Goal: Task Accomplishment & Management: Contribute content

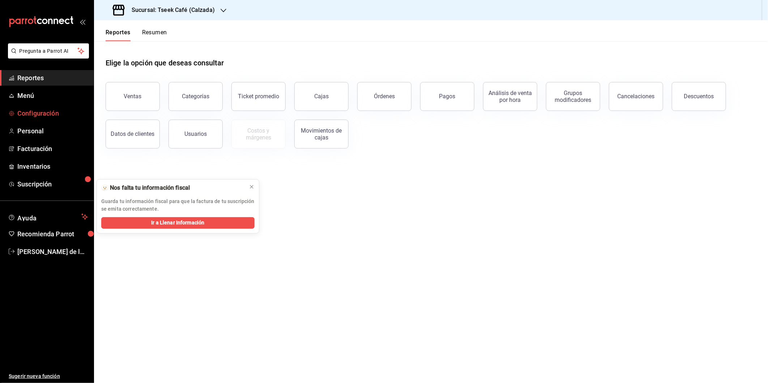
click at [64, 115] on span "Configuración" at bounding box center [52, 113] width 70 height 10
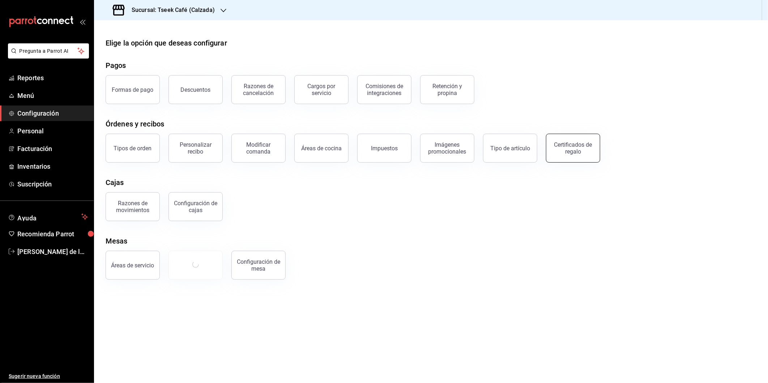
click at [585, 145] on div "Certificados de regalo" at bounding box center [573, 148] width 45 height 14
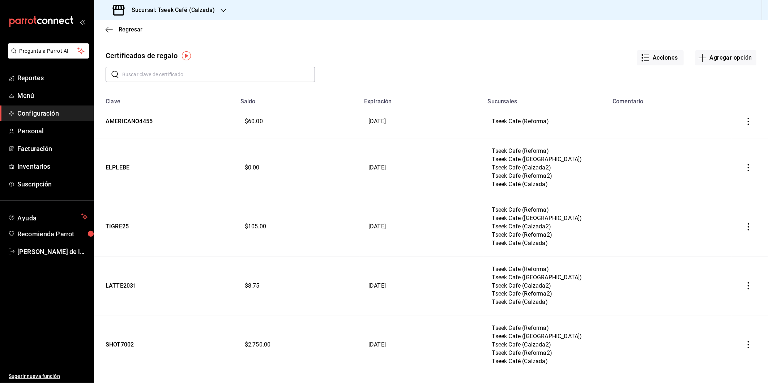
click at [165, 76] on input "text" at bounding box center [218, 74] width 193 height 14
click at [362, 60] on div "Acciones Agregar opción" at bounding box center [535, 53] width 441 height 28
click at [214, 72] on input "text" at bounding box center [218, 74] width 193 height 14
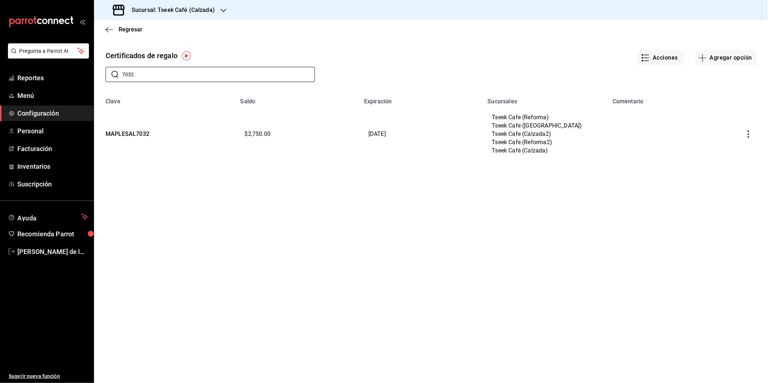
type input "7032"
click at [595, 52] on div "Acciones Agregar opción" at bounding box center [535, 53] width 441 height 28
drag, startPoint x: 211, startPoint y: 66, endPoint x: 176, endPoint y: 70, distance: 35.3
click at [176, 70] on div "​ 7032 ​" at bounding box center [204, 68] width 221 height 27
drag, startPoint x: 171, startPoint y: 75, endPoint x: 64, endPoint y: 75, distance: 106.7
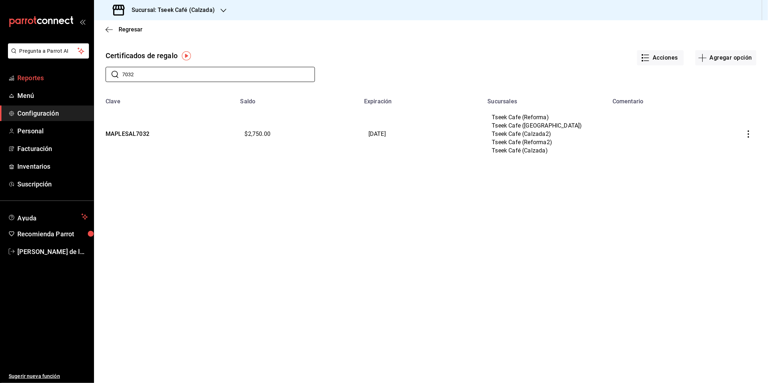
click at [64, 75] on div "Pregunta a Parrot AI Reportes Menú Configuración Personal Facturación Inventari…" at bounding box center [384, 191] width 768 height 383
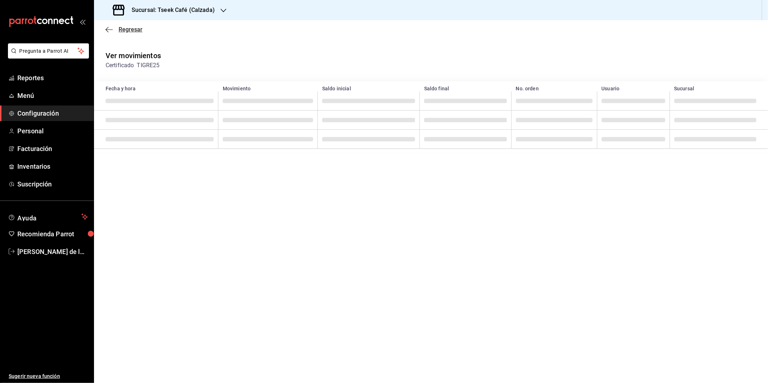
click at [106, 30] on icon "button" at bounding box center [109, 29] width 7 height 7
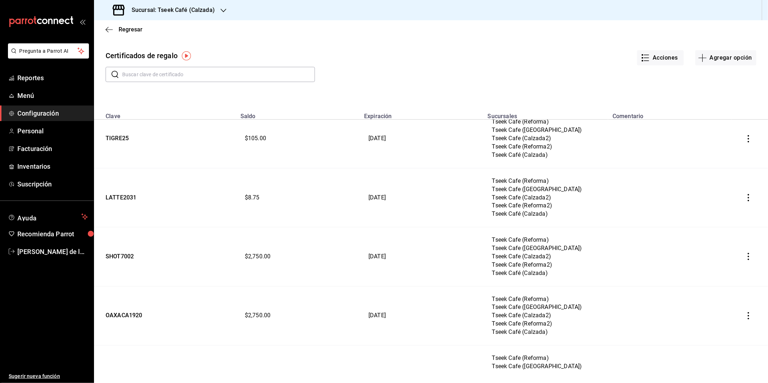
scroll to position [110, 0]
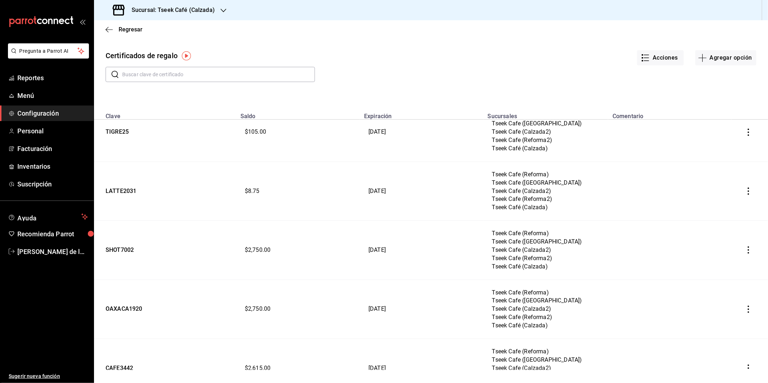
click at [491, 51] on div "Acciones Agregar opción" at bounding box center [535, 53] width 441 height 28
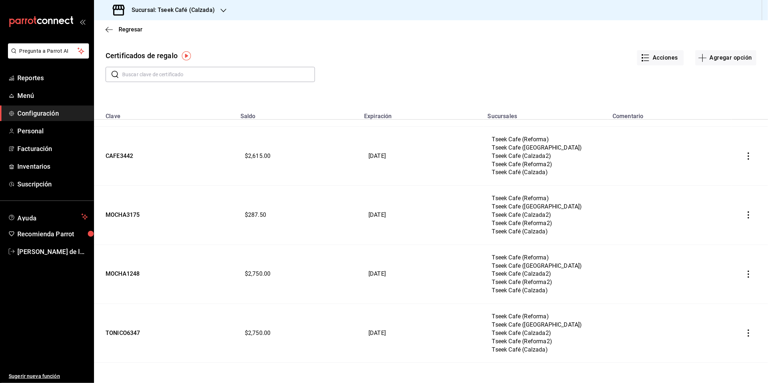
scroll to position [322, 0]
click at [226, 76] on input "text" at bounding box center [218, 74] width 193 height 14
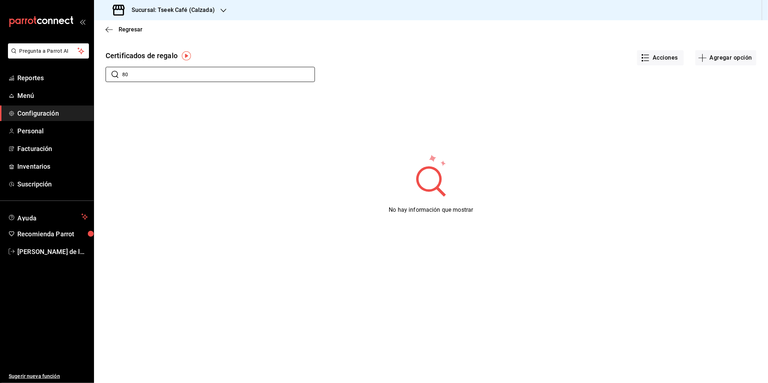
type input "8"
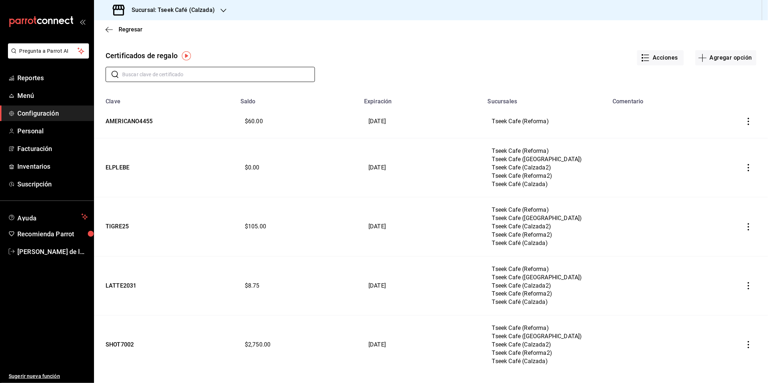
click at [419, 63] on div "Acciones Agregar opción" at bounding box center [535, 53] width 441 height 28
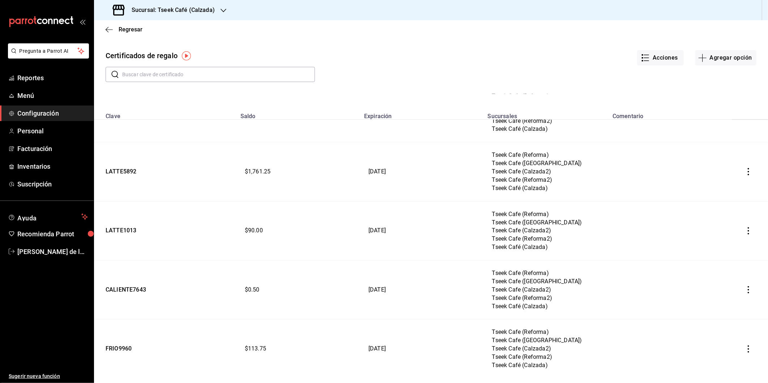
scroll to position [1311, 0]
click at [492, 40] on div "Acciones Agregar opción" at bounding box center [535, 53] width 441 height 28
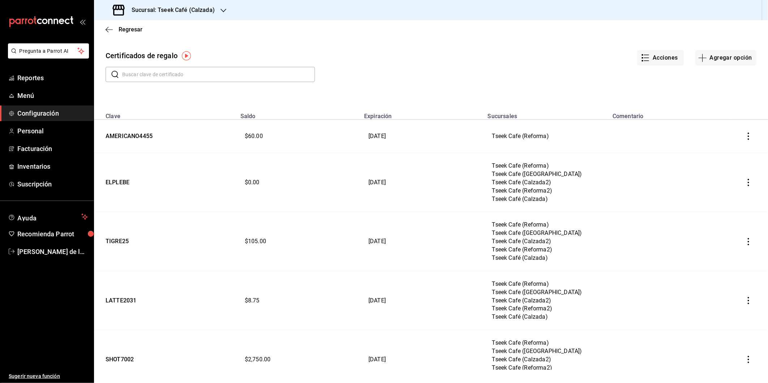
scroll to position [1311, 0]
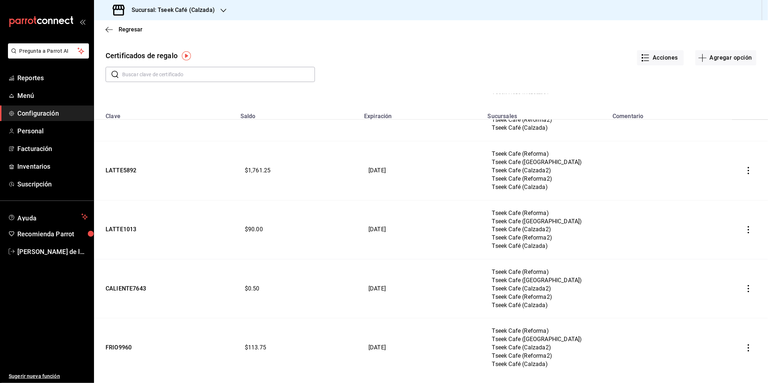
click at [222, 76] on input "text" at bounding box center [218, 74] width 193 height 14
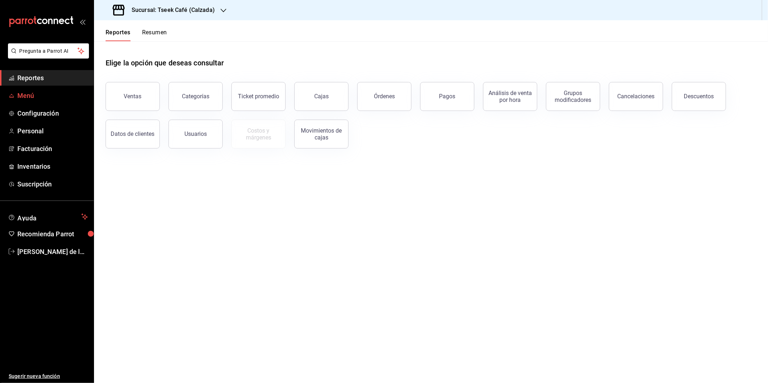
click at [67, 97] on span "Menú" at bounding box center [52, 96] width 70 height 10
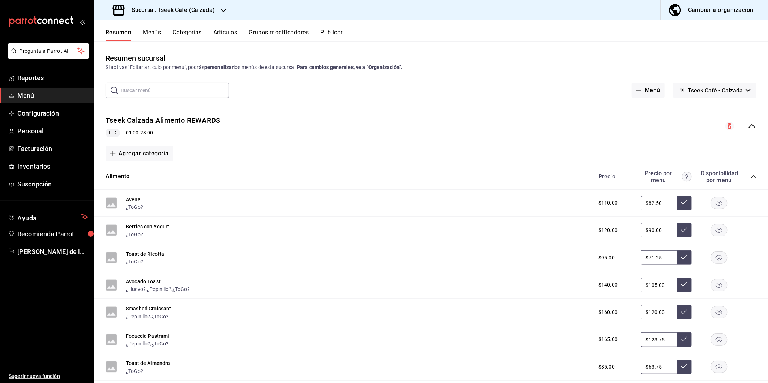
click at [523, 121] on div "Tseek Calzada Alimento REWARDS L-D 01:00 - 23:00" at bounding box center [431, 127] width 674 height 34
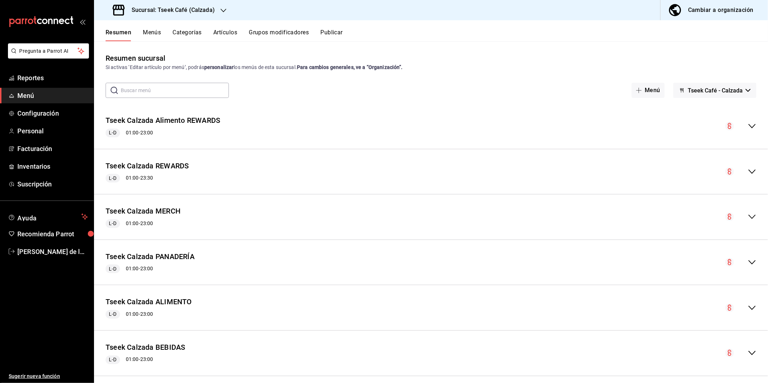
click at [523, 121] on div "Tseek Calzada Alimento REWARDS L-D 01:00 - 23:00" at bounding box center [431, 127] width 674 height 34
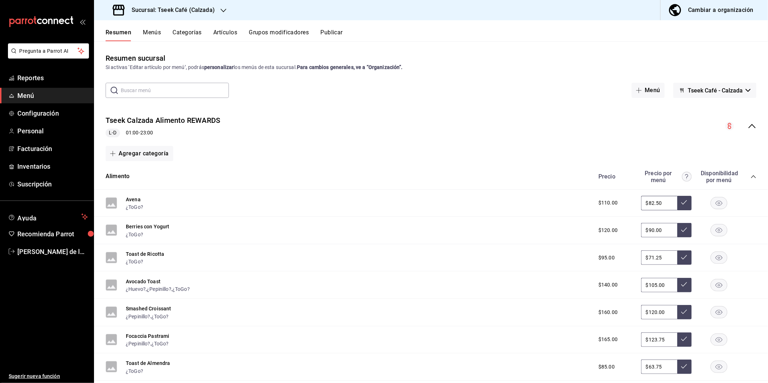
click at [523, 121] on div "Tseek Calzada Alimento REWARDS L-D 01:00 - 23:00" at bounding box center [431, 127] width 674 height 34
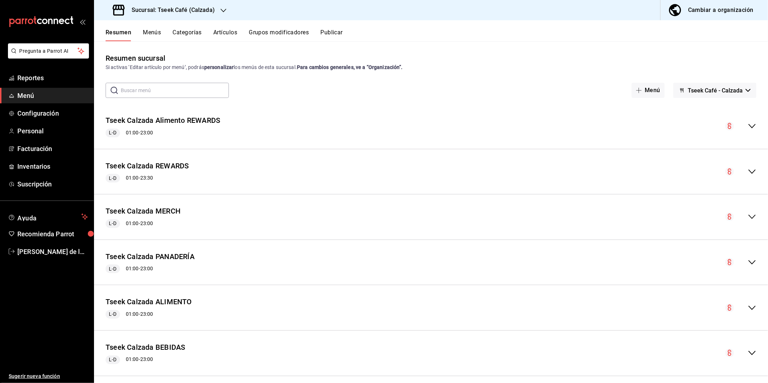
click at [224, 35] on button "Artículos" at bounding box center [225, 35] width 24 height 12
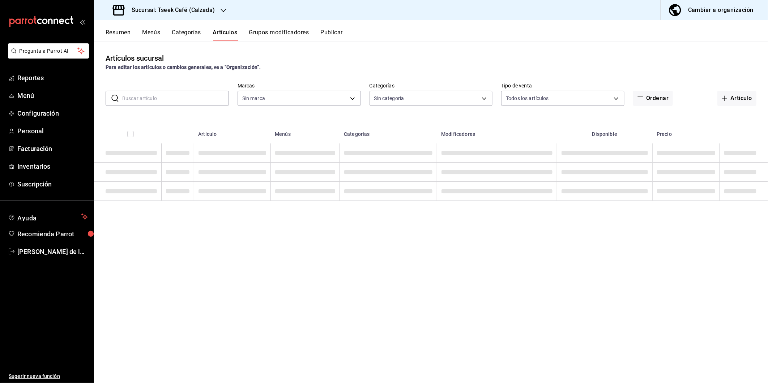
type input "18d9f73d-61ed-4fc8-a0ec-87c929603494"
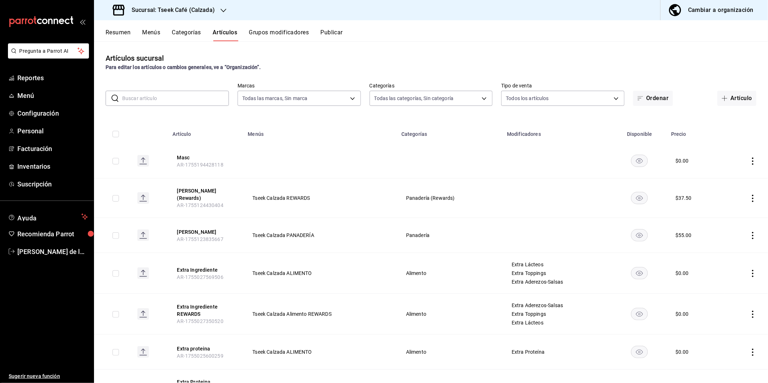
type input "3d98822e-13c4-469b-a7ba-1b5a5abc5a69,b700f245-0e76-4ede-b748-bb73a4dc10c3,8e562…"
click at [223, 7] on div at bounding box center [224, 11] width 6 height 8
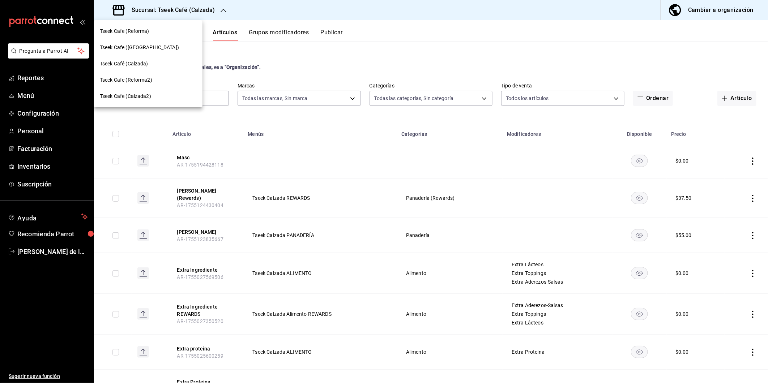
click at [192, 48] on div "Tseek Cafe (Zaragoza)" at bounding box center [148, 48] width 97 height 8
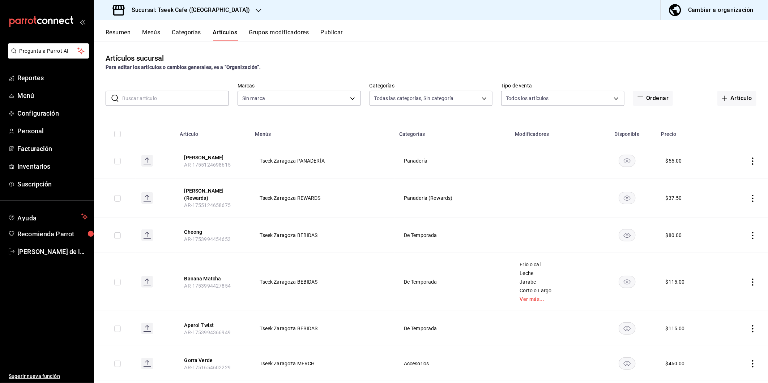
type input "b9a82144-a86e-4048-a5fa-1da795e899b7,5f3f2911-da0c-48de-8064-770c83c334db,369a7…"
type input "e48aee5e-83eb-415e-8277-edc072ba9fa6"
click at [736, 104] on button "Artículo" at bounding box center [736, 98] width 39 height 15
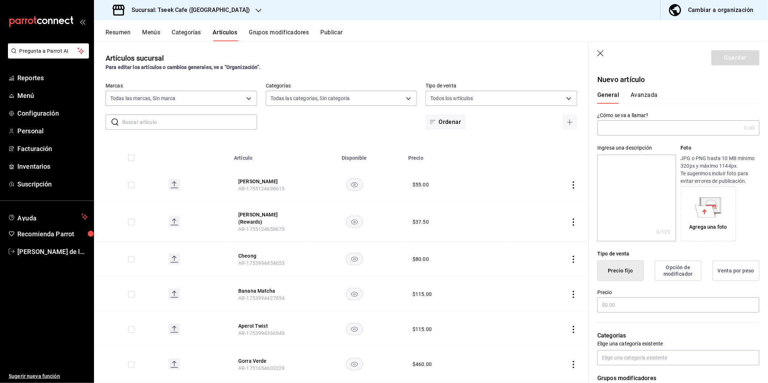
click at [623, 129] on input "text" at bounding box center [669, 128] width 144 height 14
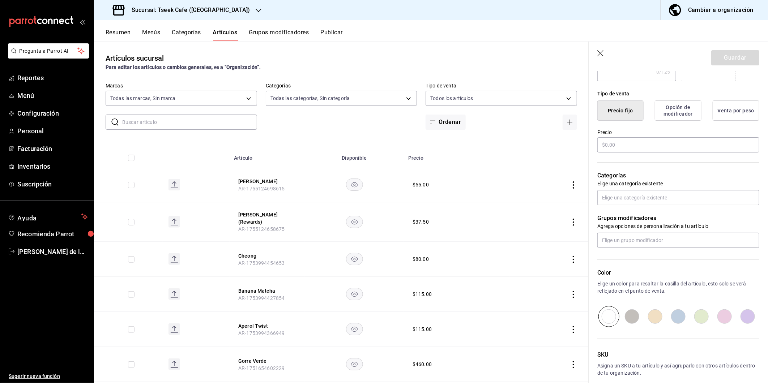
scroll to position [161, 0]
type input "Maple especiado"
click at [659, 163] on div "Categorías Elige una categoría existente" at bounding box center [674, 179] width 171 height 52
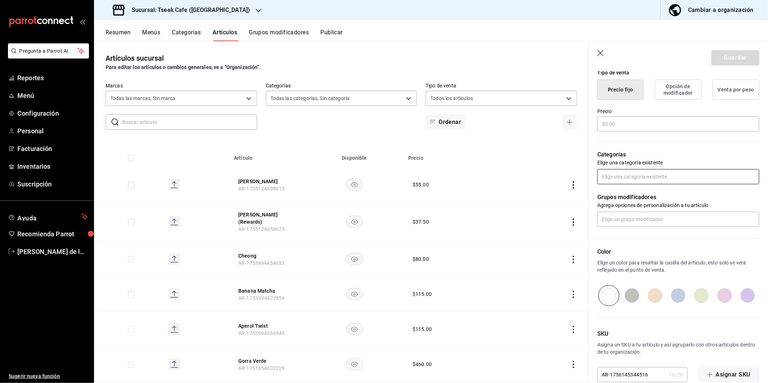
scroll to position [181, 0]
click at [657, 181] on input "text" at bounding box center [678, 176] width 162 height 15
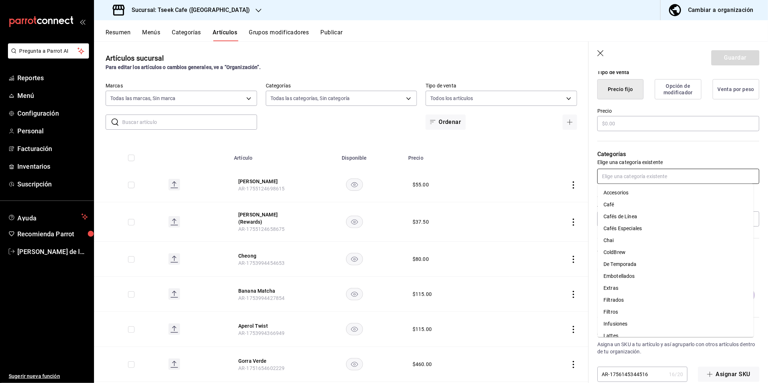
click at [655, 266] on li "De Temporada" at bounding box center [676, 264] width 156 height 12
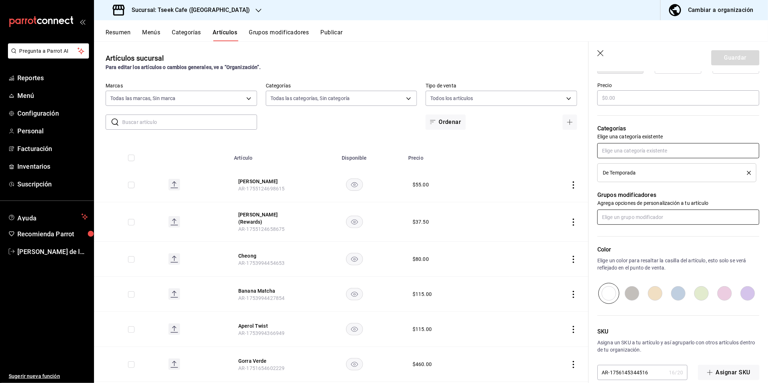
scroll to position [208, 0]
click at [633, 214] on input "text" at bounding box center [678, 216] width 162 height 15
type input "frio"
click at [638, 238] on li "Frio o cal" at bounding box center [676, 233] width 156 height 12
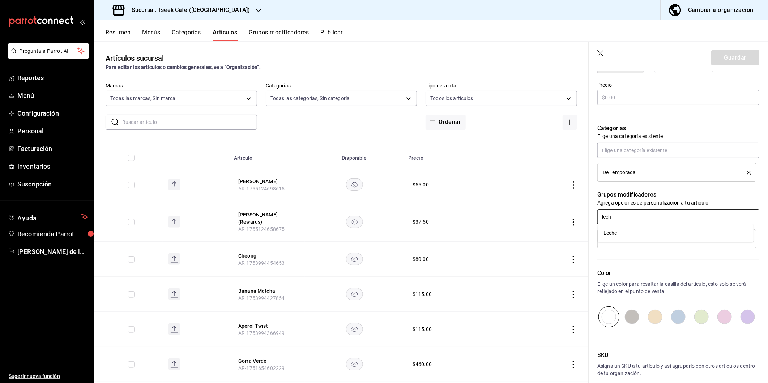
type input "leche"
click at [638, 238] on li "Leche" at bounding box center [676, 233] width 156 height 12
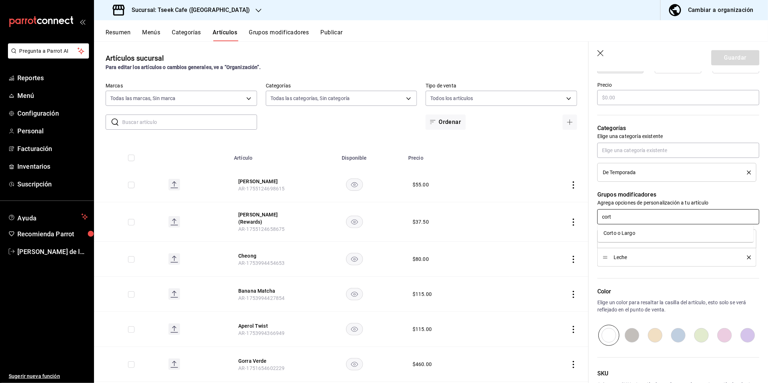
type input "corto"
click at [639, 234] on li "Corto o Largo" at bounding box center [676, 233] width 156 height 12
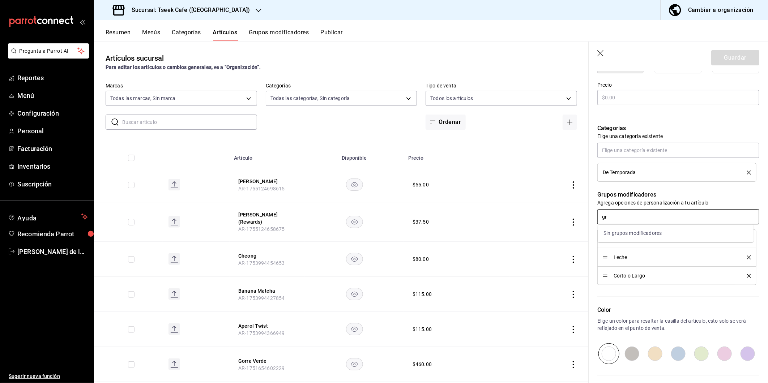
type input "g"
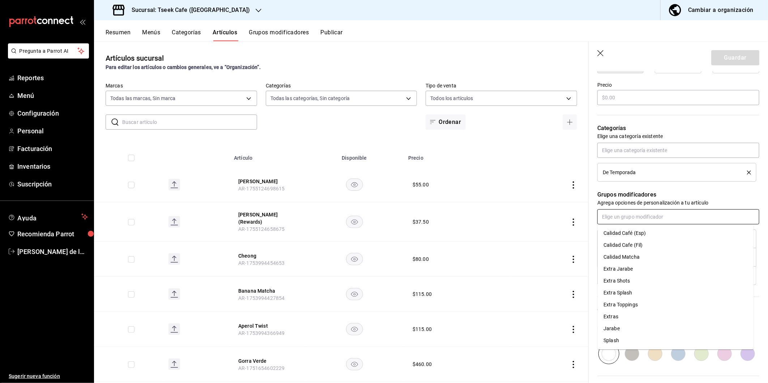
click at [649, 244] on li "Calidad Cafe (Fil)" at bounding box center [676, 245] width 156 height 12
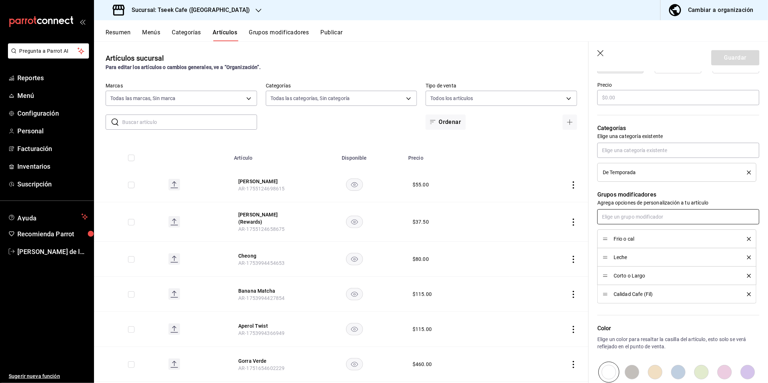
click at [644, 218] on input "text" at bounding box center [678, 216] width 162 height 15
click at [645, 234] on div "Calidad Café (Esp)" at bounding box center [624, 234] width 42 height 8
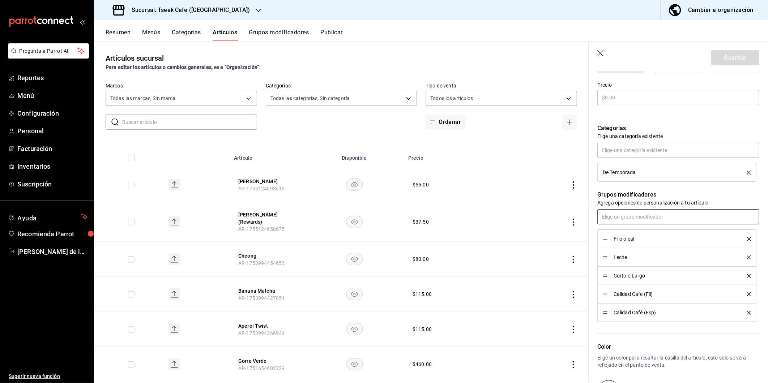
click at [646, 217] on input "text" at bounding box center [678, 216] width 162 height 15
click at [645, 192] on p "Grupos modificadores" at bounding box center [678, 195] width 162 height 9
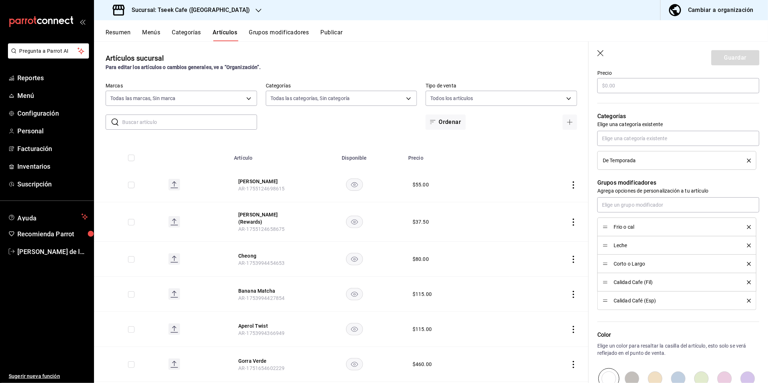
scroll to position [219, 0]
click at [638, 208] on input "text" at bounding box center [678, 205] width 162 height 15
click at [632, 182] on p "Grupos modificadores" at bounding box center [678, 183] width 162 height 9
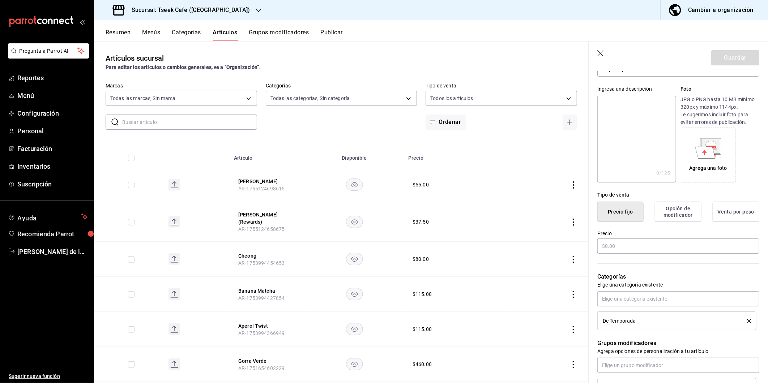
scroll to position [58, 0]
click at [667, 244] on input "text" at bounding box center [678, 246] width 162 height 15
type input "$95.00"
click at [651, 262] on div "Categorías Elige una categoría existente De Temporada" at bounding box center [674, 294] width 171 height 76
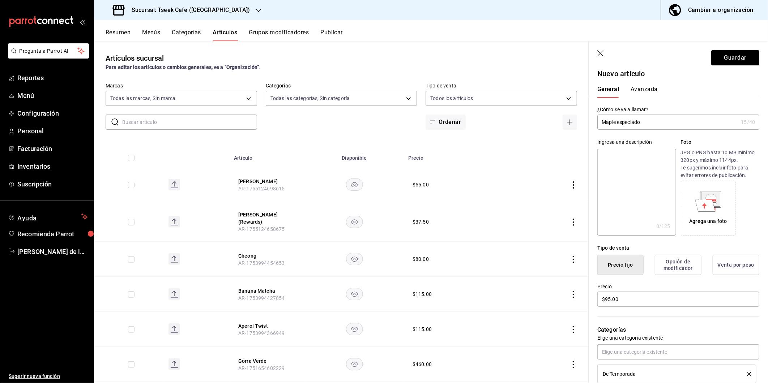
scroll to position [0, 0]
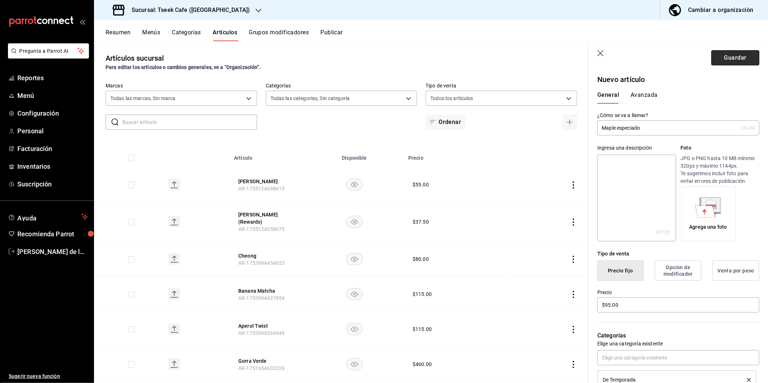
click at [719, 57] on button "Guardar" at bounding box center [735, 57] width 48 height 15
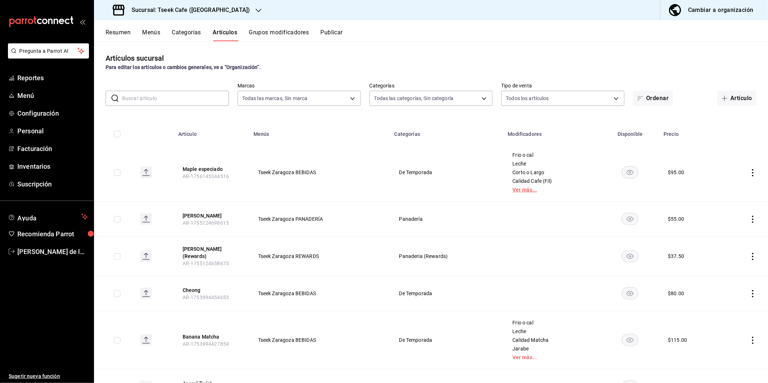
click at [528, 191] on link "Ver más..." at bounding box center [552, 189] width 79 height 5
click at [183, 102] on input "text" at bounding box center [175, 98] width 107 height 14
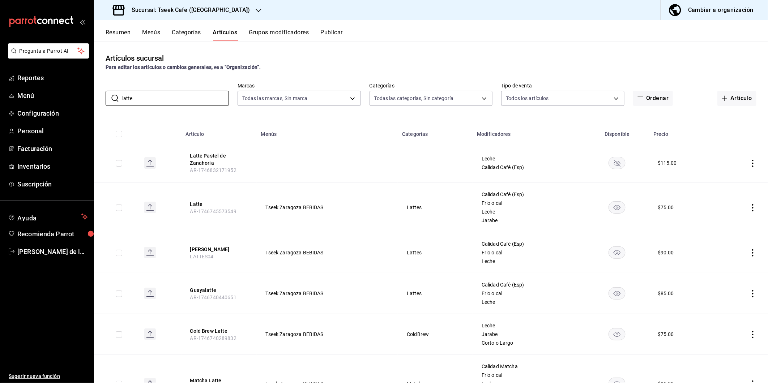
type input "latte"
click at [223, 31] on button "Artículos" at bounding box center [225, 35] width 25 height 12
drag, startPoint x: 198, startPoint y: 99, endPoint x: 106, endPoint y: 91, distance: 92.2
click at [106, 91] on div "​ latte ​" at bounding box center [167, 98] width 123 height 15
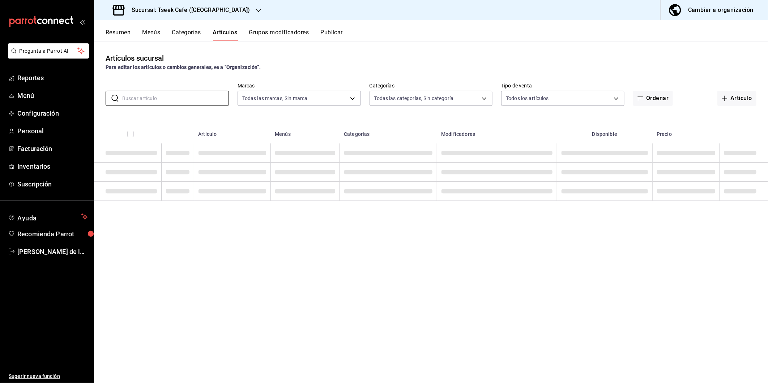
click at [294, 64] on div "Para editar los artículos o cambios generales, ve a “Organización”." at bounding box center [431, 68] width 651 height 8
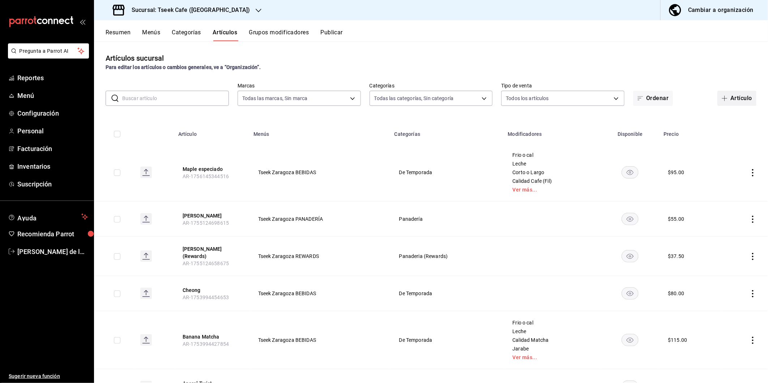
click at [734, 93] on button "Artículo" at bounding box center [736, 98] width 39 height 15
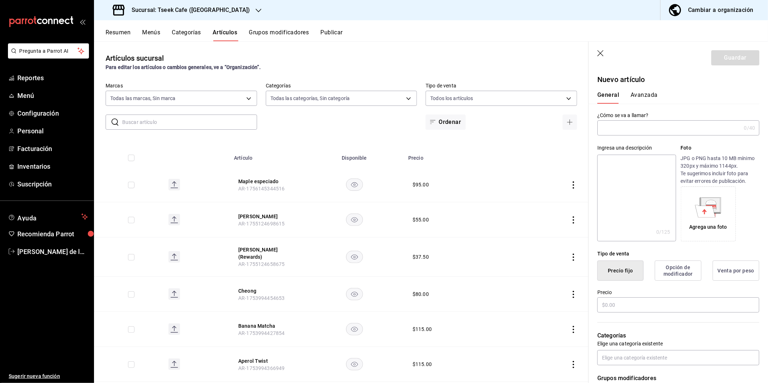
click at [663, 127] on input "text" at bounding box center [669, 128] width 144 height 14
type input "Pump-K'inn Spice"
click at [681, 306] on input "text" at bounding box center [678, 305] width 162 height 15
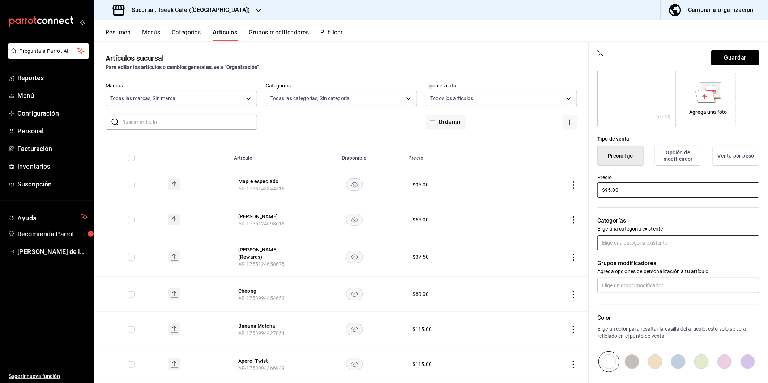
scroll to position [116, 0]
type input "$95.00"
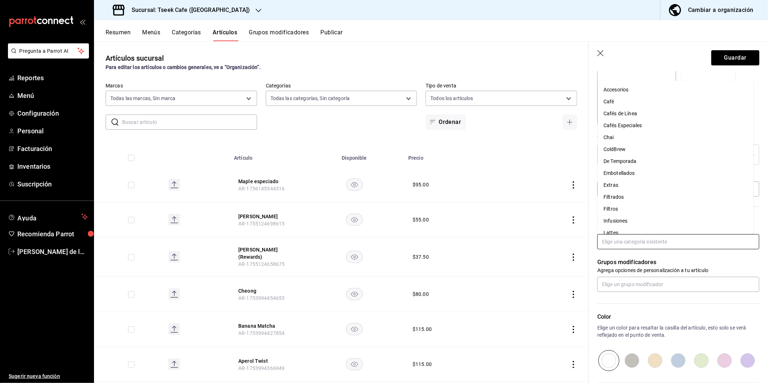
click at [648, 240] on input "text" at bounding box center [678, 241] width 162 height 15
click at [631, 158] on li "De Temporada" at bounding box center [676, 161] width 156 height 12
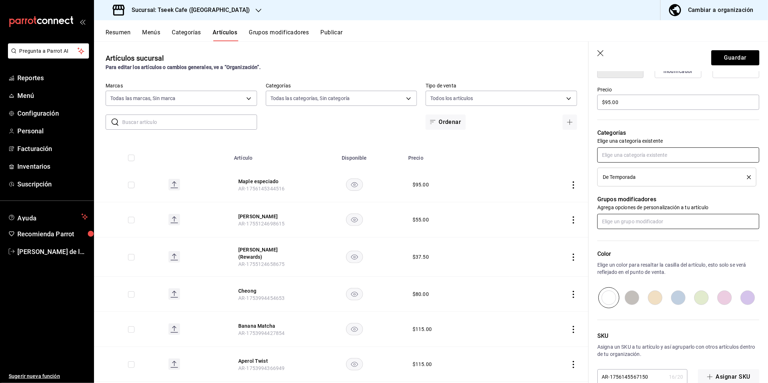
scroll to position [203, 0]
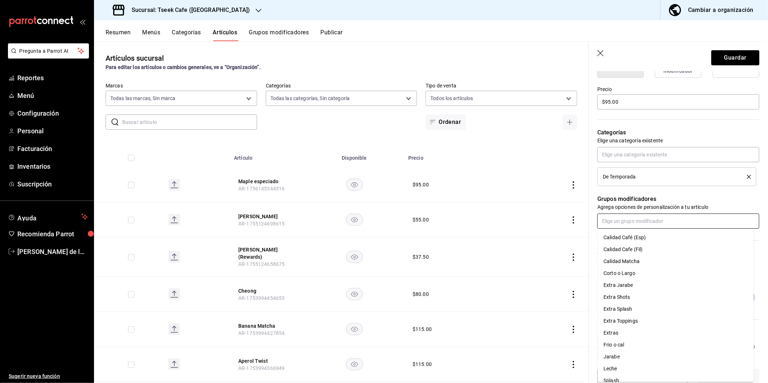
click at [641, 218] on input "text" at bounding box center [678, 221] width 162 height 15
click at [642, 238] on div "Calidad Café (Esp)" at bounding box center [624, 238] width 42 height 8
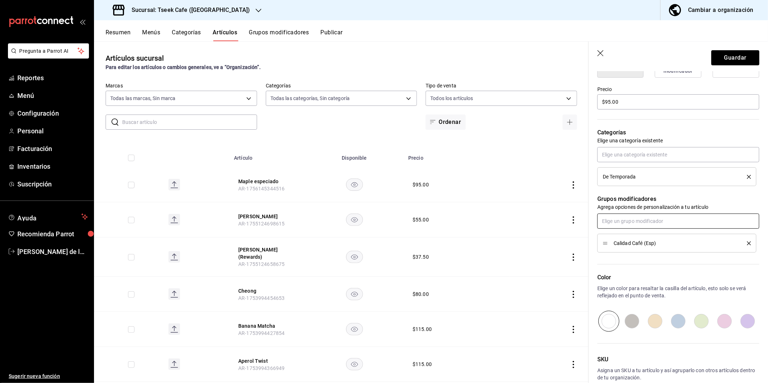
click at [645, 218] on input "text" at bounding box center [678, 221] width 162 height 15
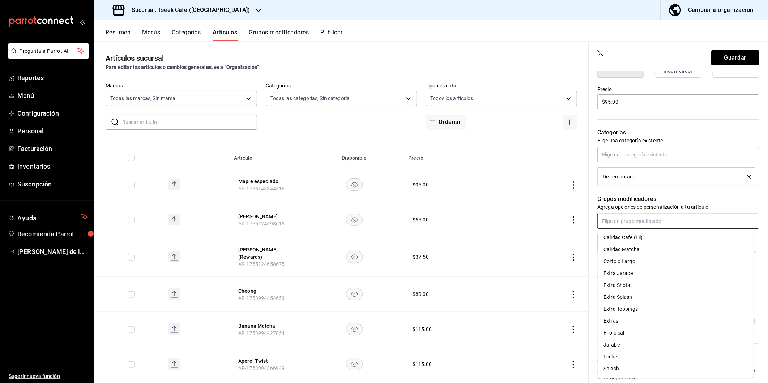
click at [649, 237] on li "Calidad Cafe (Fil)" at bounding box center [676, 238] width 156 height 12
click at [646, 223] on input "text" at bounding box center [678, 221] width 162 height 15
click at [655, 202] on p "Grupos modificadores" at bounding box center [678, 199] width 162 height 9
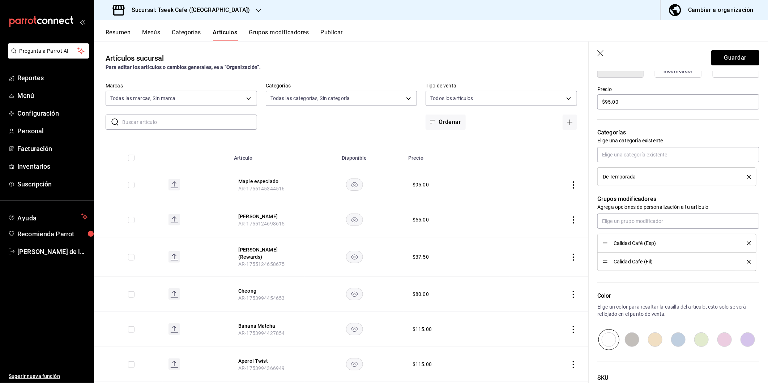
click at [747, 262] on icon "delete" at bounding box center [749, 262] width 4 height 4
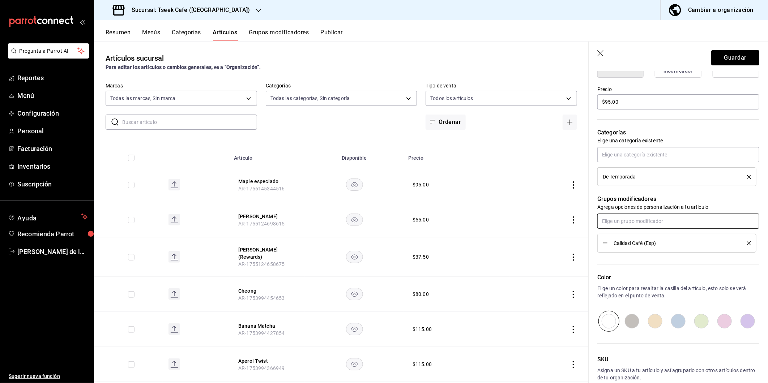
click at [673, 227] on input "text" at bounding box center [678, 221] width 162 height 15
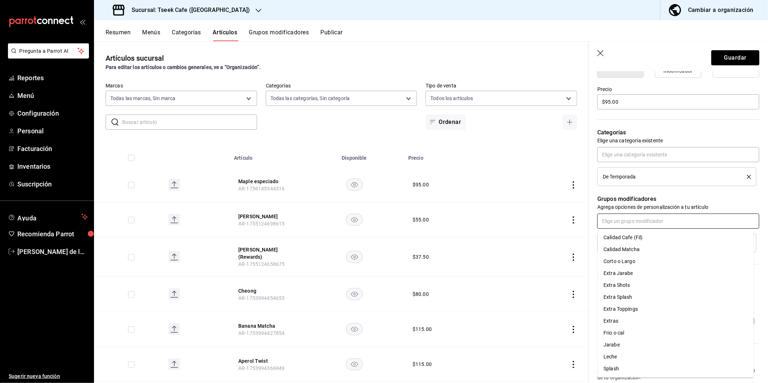
click at [644, 264] on li "Corto o Largo" at bounding box center [676, 262] width 156 height 12
click at [722, 222] on input "text" at bounding box center [678, 221] width 162 height 15
click at [621, 321] on div "Frio o cal" at bounding box center [613, 321] width 21 height 8
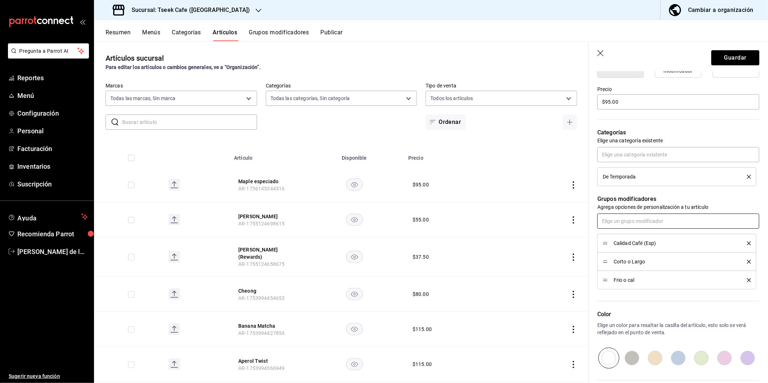
click at [659, 221] on input "text" at bounding box center [678, 221] width 162 height 15
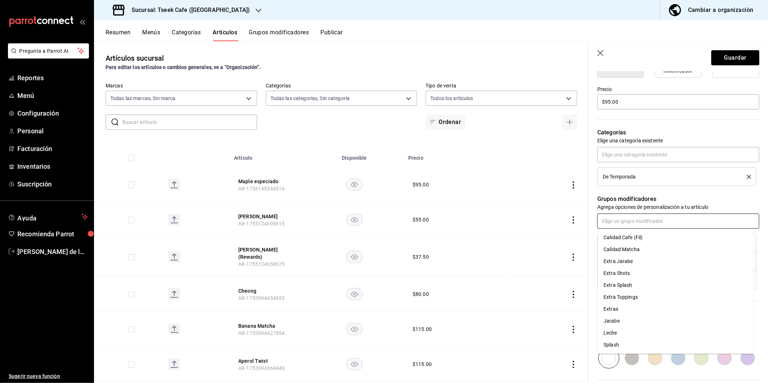
click at [629, 333] on li "Leche" at bounding box center [676, 333] width 156 height 12
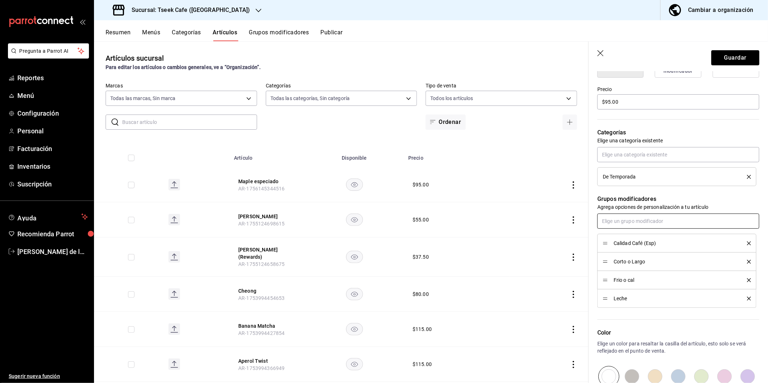
type input "k"
type input "jara"
click at [637, 247] on li "Jarabe" at bounding box center [676, 250] width 156 height 12
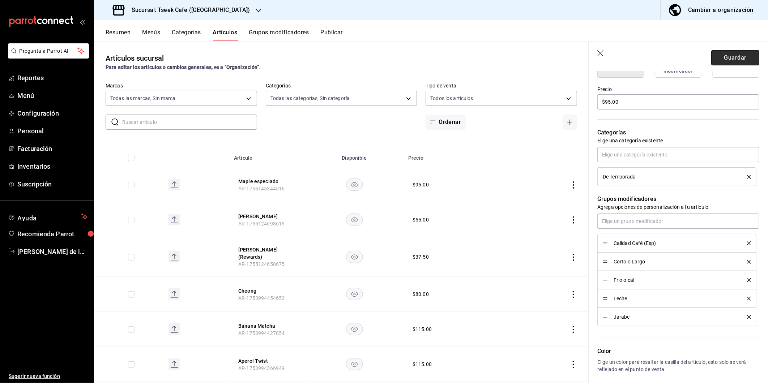
click at [730, 58] on button "Guardar" at bounding box center [735, 57] width 48 height 15
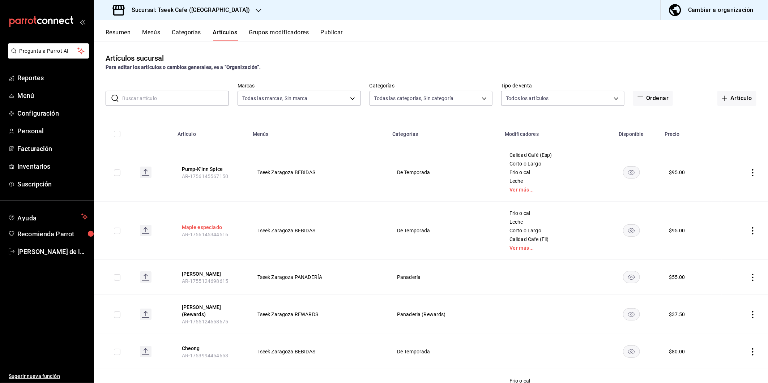
click at [211, 226] on button "Maple especiado" at bounding box center [211, 227] width 58 height 7
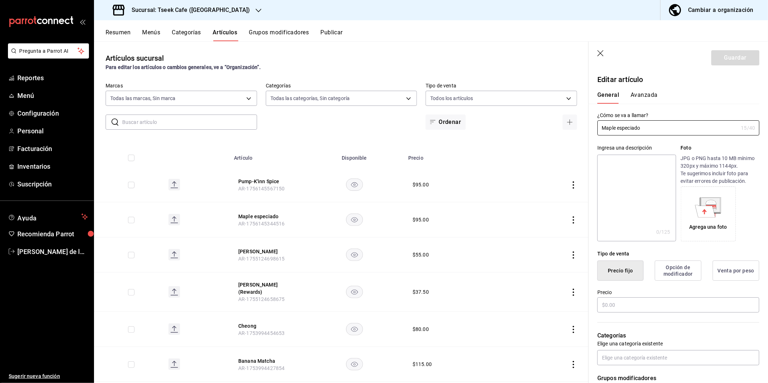
type input "$95.00"
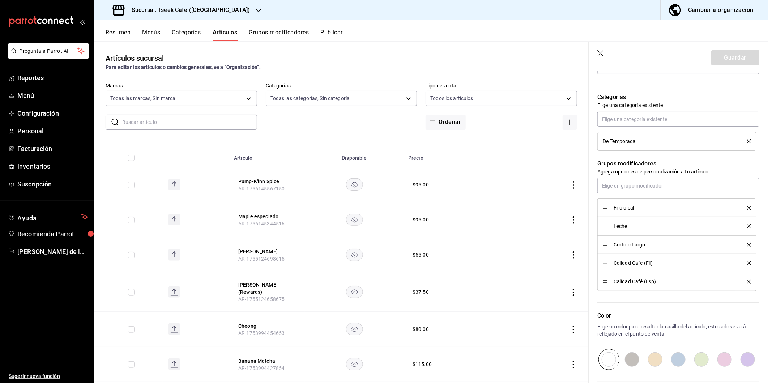
scroll to position [239, 0]
click at [747, 262] on icon "delete" at bounding box center [749, 263] width 4 height 4
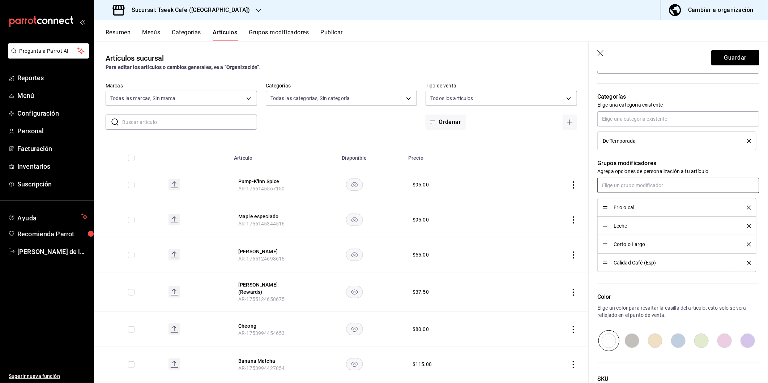
click at [653, 186] on input "text" at bounding box center [678, 185] width 162 height 15
type input "jara"
click at [634, 215] on li "Jarabe" at bounding box center [676, 214] width 156 height 12
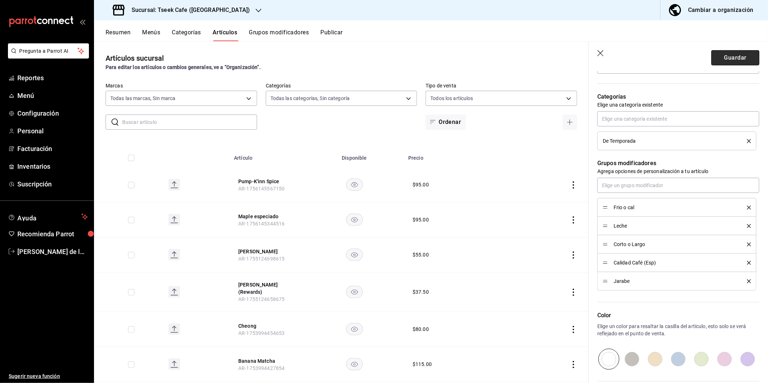
click at [722, 59] on button "Guardar" at bounding box center [735, 57] width 48 height 15
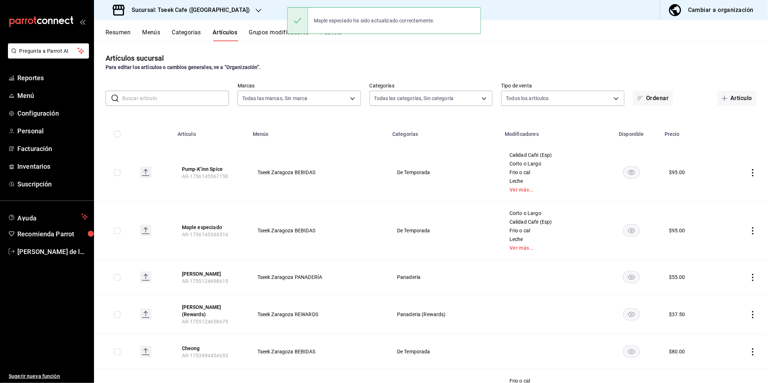
click at [304, 64] on div "Para editar los artículos o cambios generales, ve a “Organización”." at bounding box center [431, 68] width 651 height 8
click at [336, 32] on button "Publicar" at bounding box center [331, 35] width 22 height 12
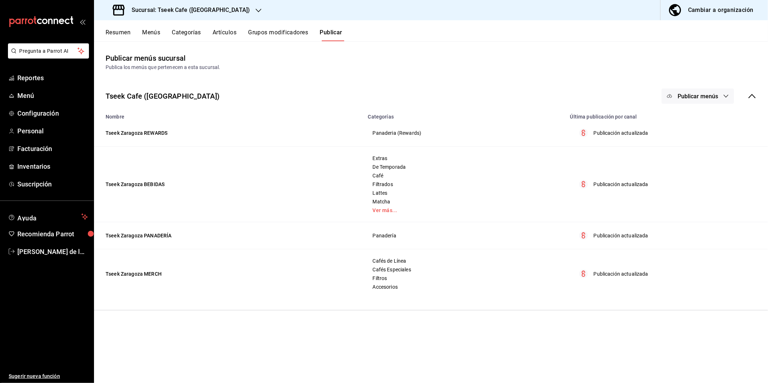
click at [701, 95] on span "Publicar menús" at bounding box center [698, 96] width 40 height 7
click at [681, 122] on circle at bounding box center [677, 120] width 12 height 12
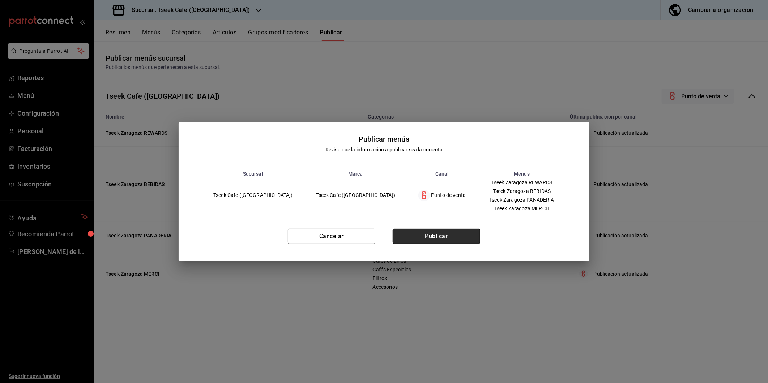
click at [431, 235] on button "Publicar" at bounding box center [436, 236] width 87 height 15
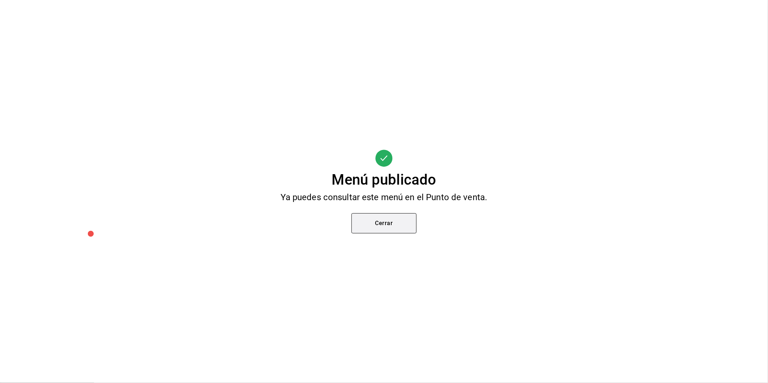
click at [378, 215] on button "Cerrar" at bounding box center [383, 223] width 65 height 20
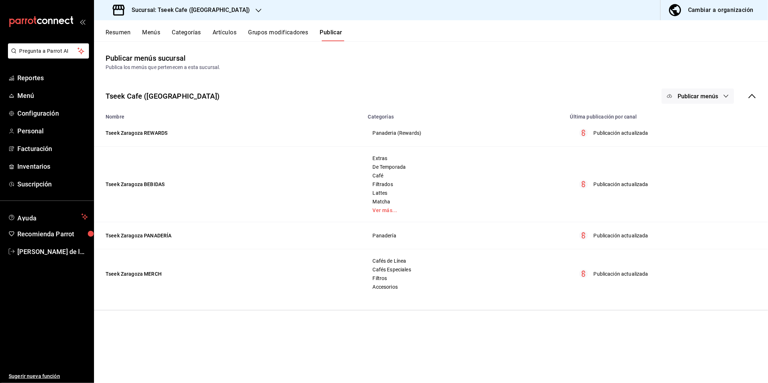
click at [216, 13] on h3 "Sucursal: Tseek Cafe (Zaragoza)" at bounding box center [188, 10] width 124 height 9
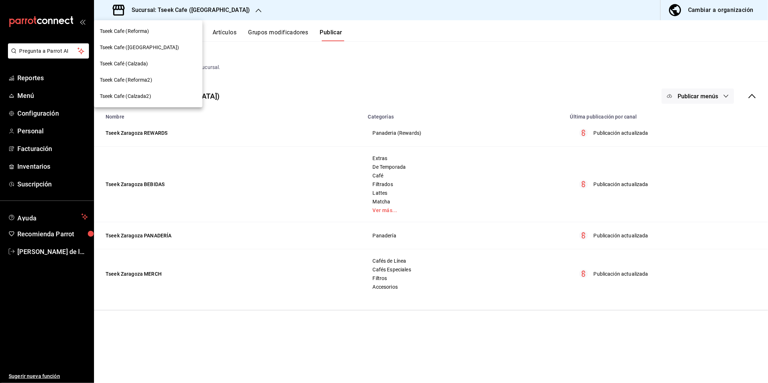
click at [164, 32] on div "Tseek Cafe (Reforma)" at bounding box center [148, 31] width 97 height 8
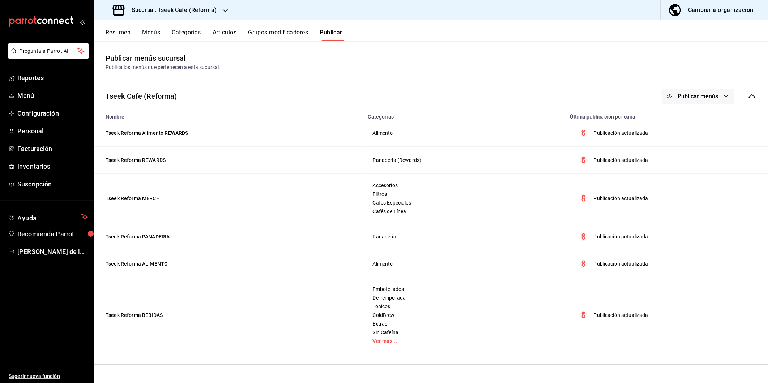
click at [229, 31] on button "Artículos" at bounding box center [225, 35] width 24 height 12
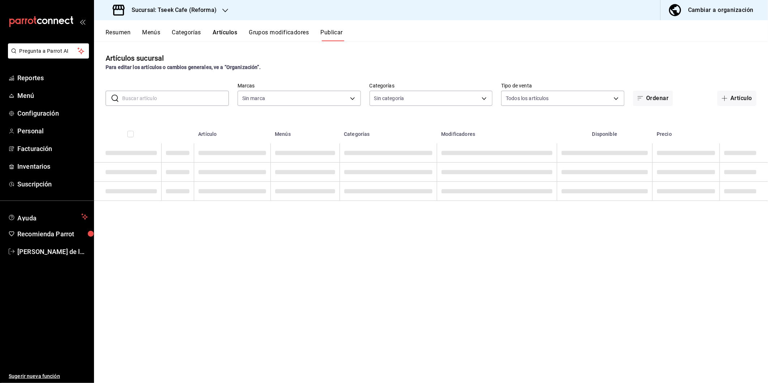
type input "007138e5-69dd-4443-9d50-6c2aa0b03d3e"
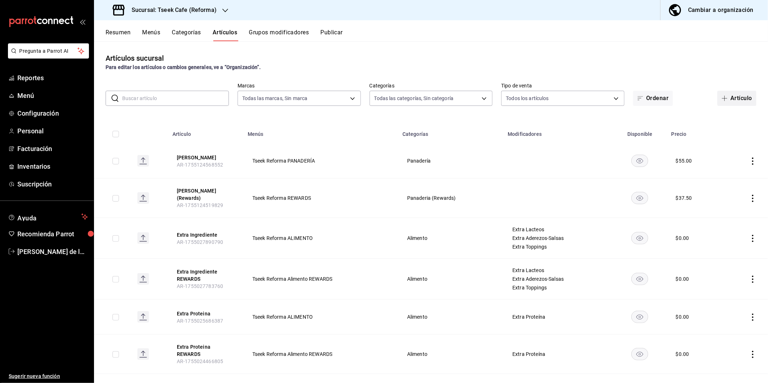
type input "aa94f695-de91-44a9-be04-d47316eb03a9,e4565ad0-72d6-4049-83e1-f9eabe53c9ab,d8780…"
click at [735, 98] on button "Artículo" at bounding box center [736, 98] width 39 height 15
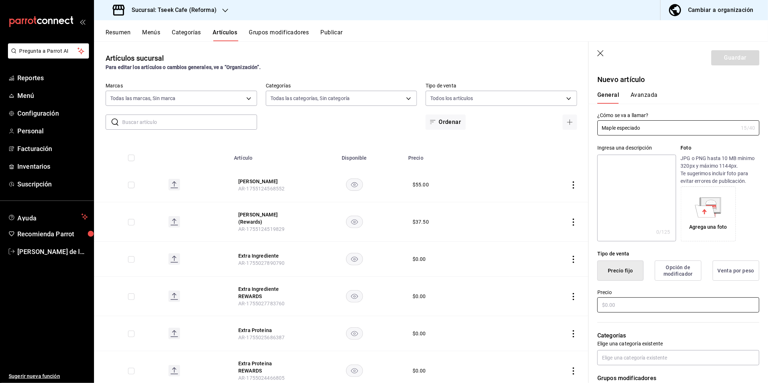
type input "Maple especiado"
click at [622, 300] on input "text" at bounding box center [678, 305] width 162 height 15
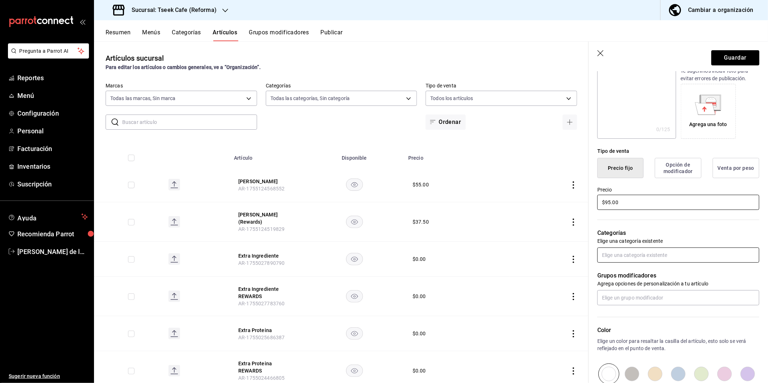
scroll to position [103, 0]
type input "$95.00"
click at [632, 252] on input "text" at bounding box center [678, 254] width 162 height 15
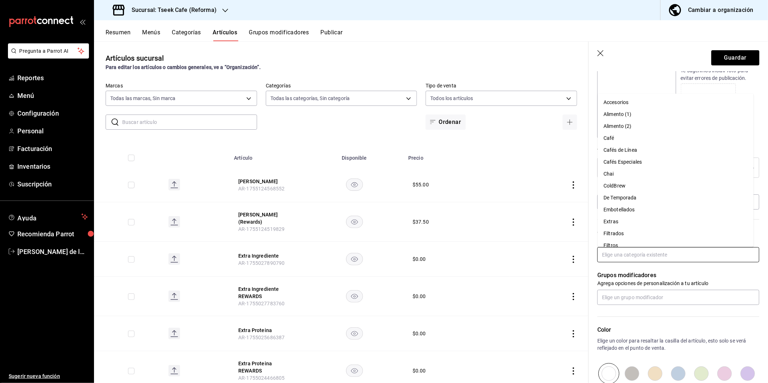
click at [635, 197] on li "De Temporada" at bounding box center [676, 198] width 156 height 12
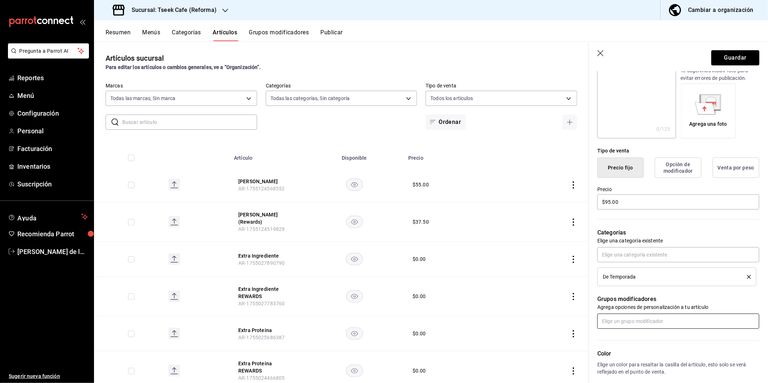
click at [633, 320] on input "text" at bounding box center [678, 321] width 162 height 15
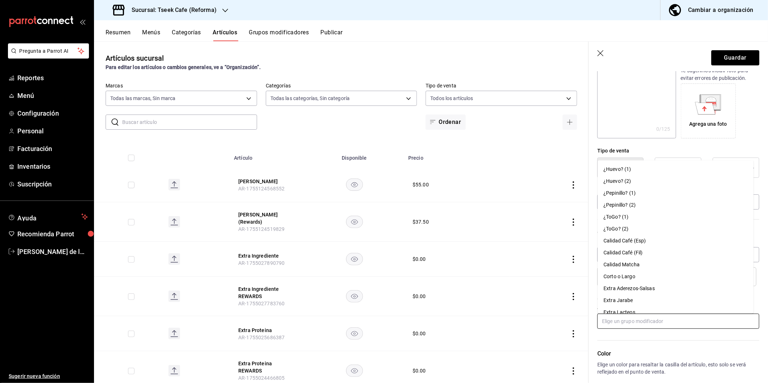
click at [634, 273] on div "Corto o Largo" at bounding box center [619, 277] width 32 height 8
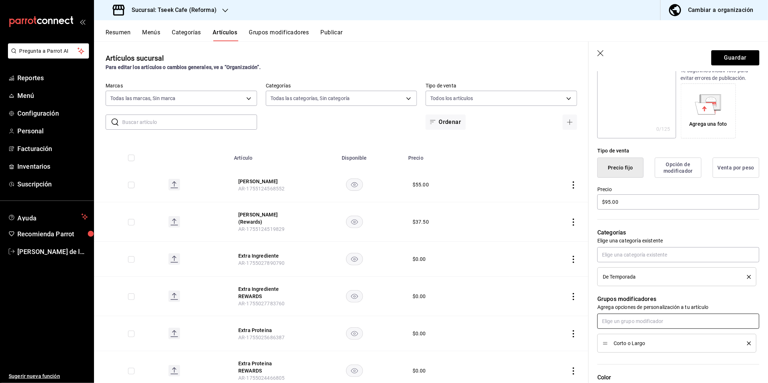
click at [631, 321] on input "text" at bounding box center [678, 321] width 162 height 15
type input "leche"
click at [624, 335] on li "Leche" at bounding box center [676, 338] width 156 height 12
click at [623, 321] on input "text" at bounding box center [678, 321] width 162 height 15
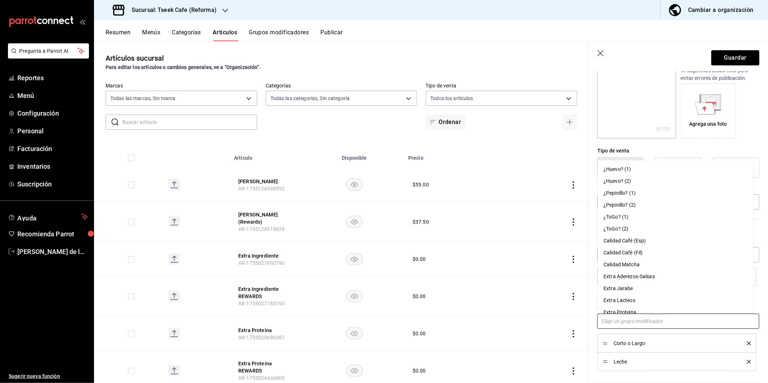
click at [648, 242] on li "Calidad Café (Esp)" at bounding box center [676, 241] width 156 height 12
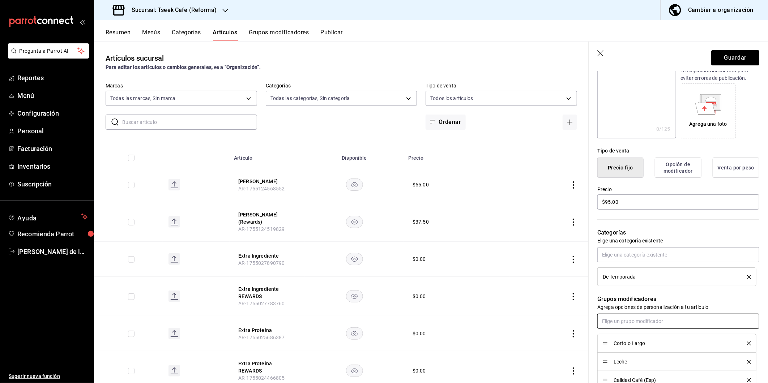
click at [642, 323] on input "text" at bounding box center [678, 321] width 162 height 15
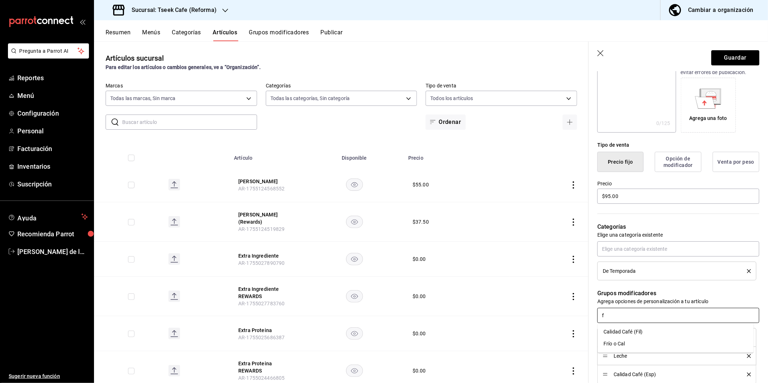
scroll to position [0, 0]
type input "frio"
click at [625, 334] on div "Frío o Cal" at bounding box center [613, 332] width 21 height 8
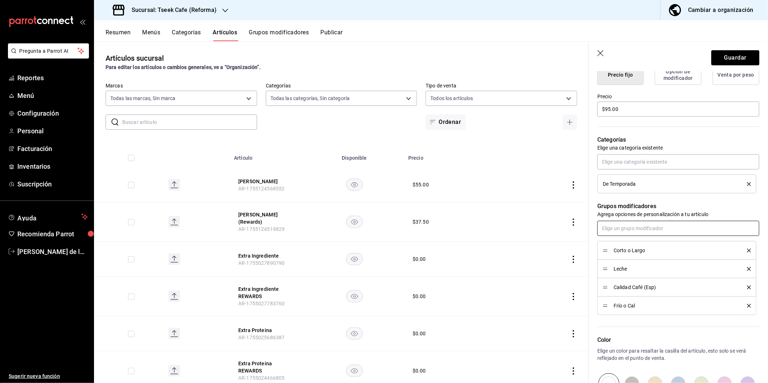
scroll to position [196, 0]
type input "jara"
click at [615, 258] on div "Jarabe" at bounding box center [611, 257] width 16 height 8
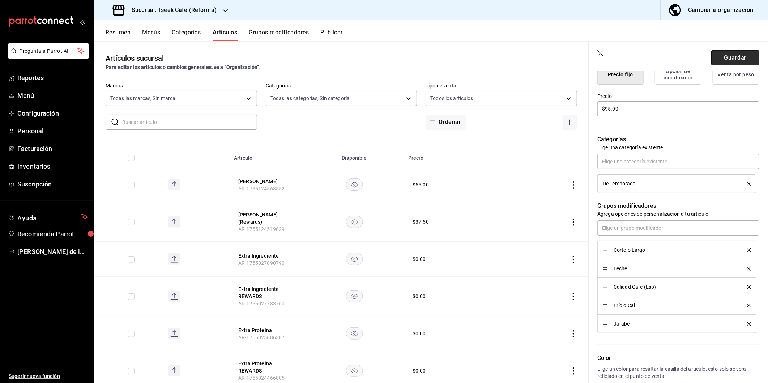
click at [739, 54] on button "Guardar" at bounding box center [735, 57] width 48 height 15
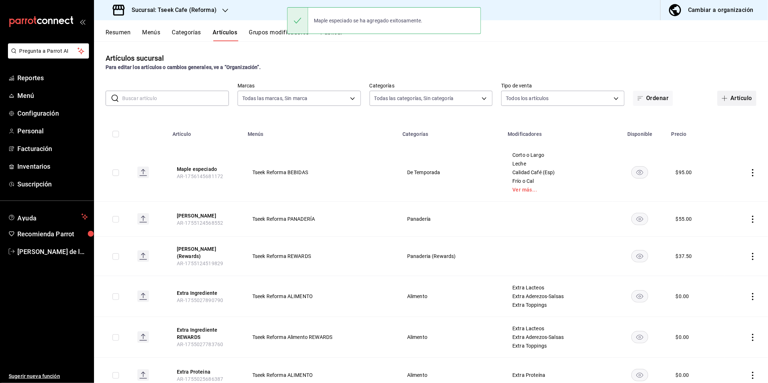
click at [722, 95] on button "Artículo" at bounding box center [736, 98] width 39 height 15
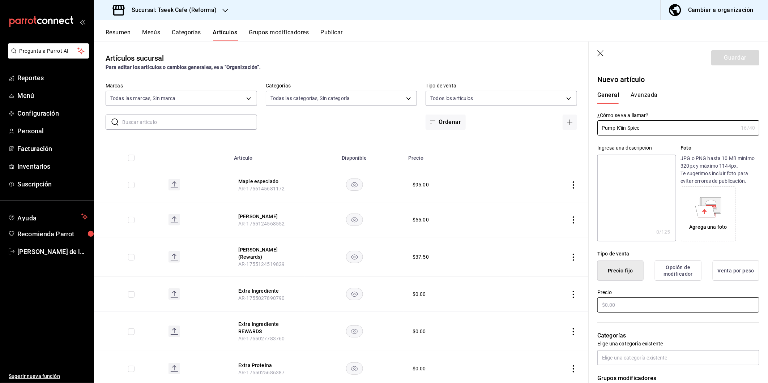
type input "Pump-K'iin Spice"
click at [638, 299] on input "text" at bounding box center [678, 305] width 162 height 15
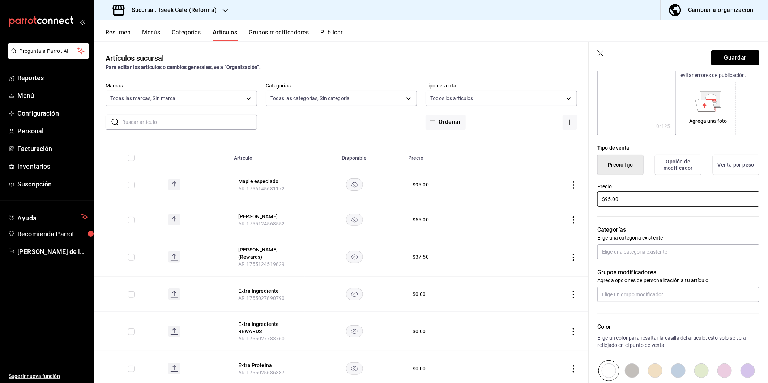
scroll to position [107, 0]
type input "$95.00"
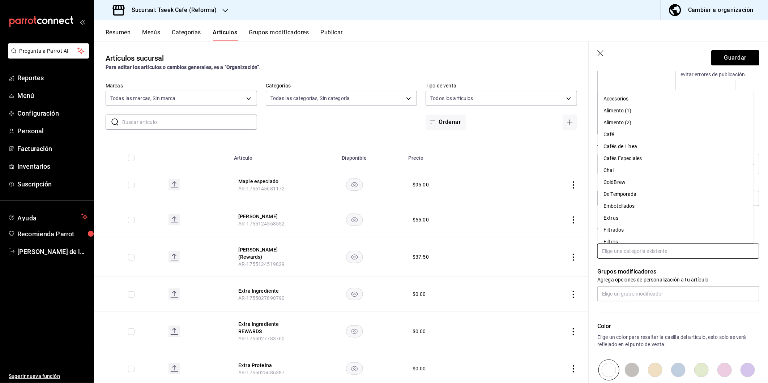
click at [645, 256] on input "text" at bounding box center [678, 251] width 162 height 15
click at [635, 192] on li "De Temporada" at bounding box center [676, 194] width 156 height 12
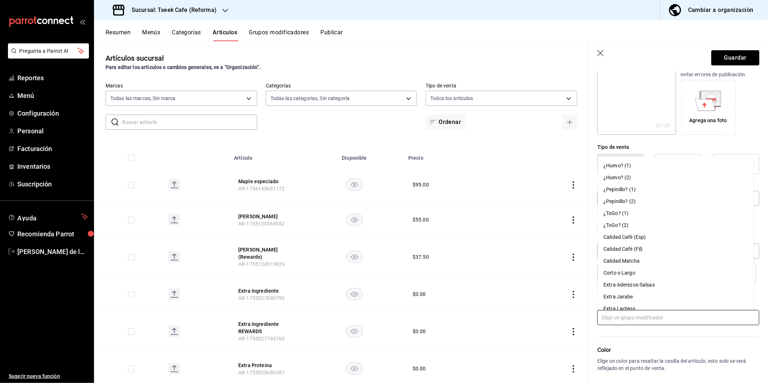
click at [620, 321] on input "text" at bounding box center [678, 317] width 162 height 15
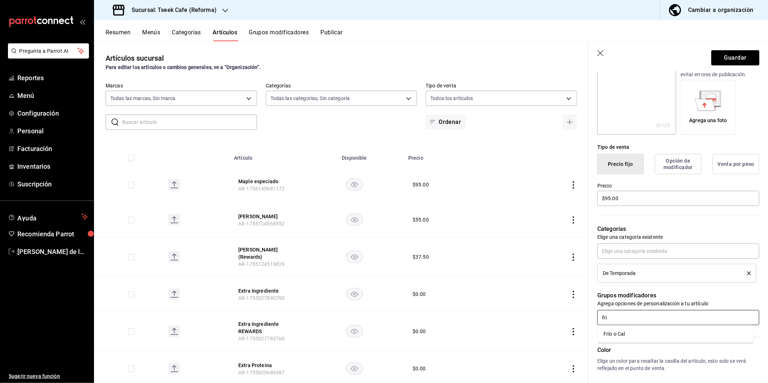
type input "frio"
click at [620, 337] on div "Frío o Cal" at bounding box center [613, 334] width 21 height 8
type input "leche"
click at [620, 337] on li "Leche" at bounding box center [676, 334] width 156 height 12
type input "corto"
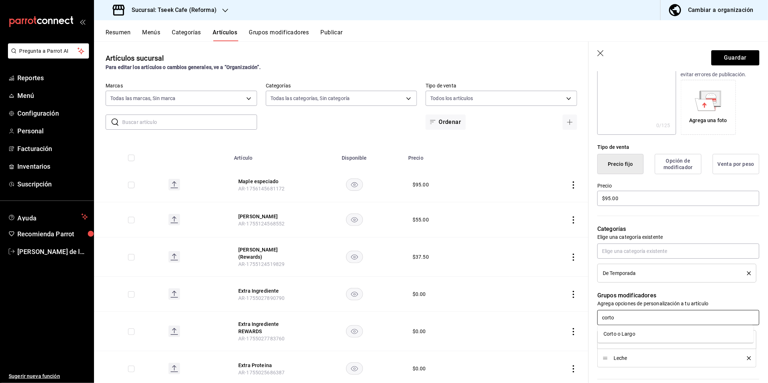
click at [620, 337] on div "Corto o Largo" at bounding box center [619, 334] width 32 height 8
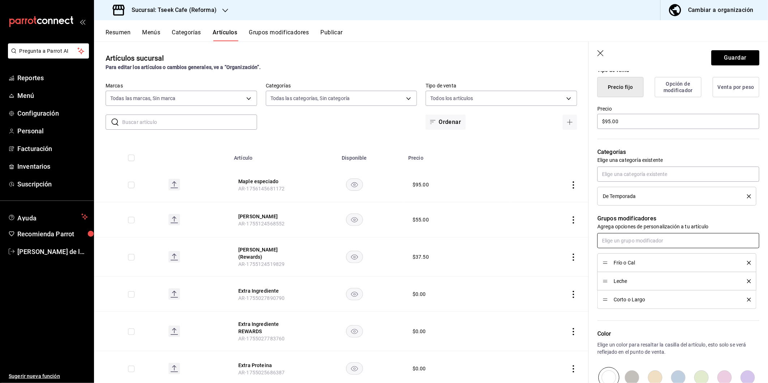
scroll to position [186, 0]
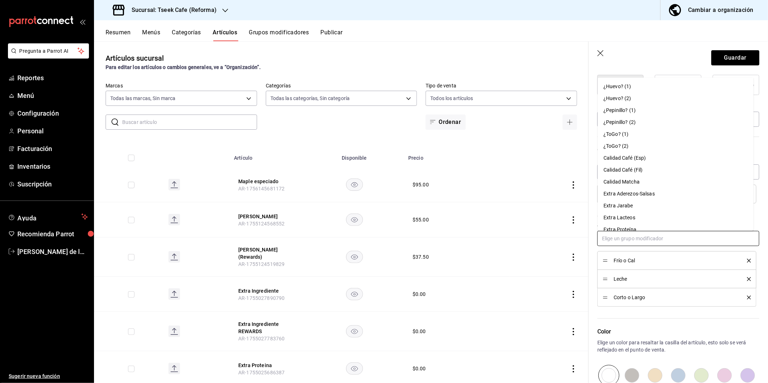
click at [625, 240] on input "text" at bounding box center [678, 238] width 162 height 15
click at [642, 157] on div "Calidad Café (Esp)" at bounding box center [624, 158] width 42 height 8
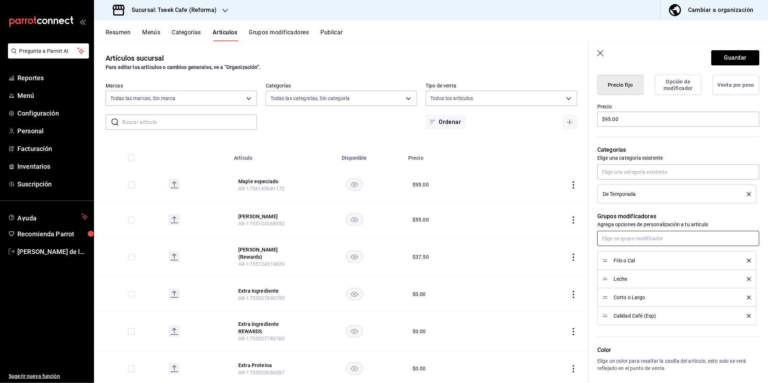
click at [647, 237] on input "text" at bounding box center [678, 238] width 162 height 15
type input "jara"
click at [626, 268] on li "Jarabe" at bounding box center [676, 267] width 156 height 12
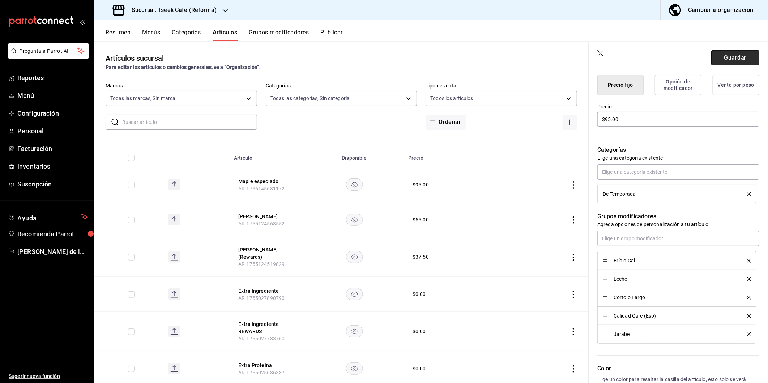
click at [735, 52] on button "Guardar" at bounding box center [735, 57] width 48 height 15
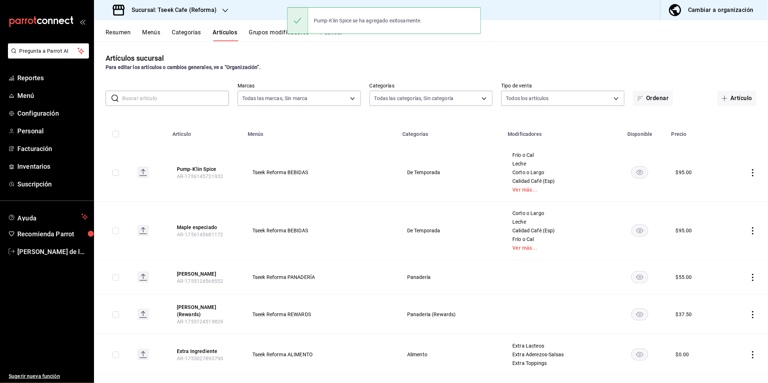
click at [371, 47] on div "Artículos sucursal Para editar los artículos o cambios generales, ve a “Organiz…" at bounding box center [431, 212] width 674 height 342
click at [333, 38] on button "Publicar" at bounding box center [331, 35] width 22 height 12
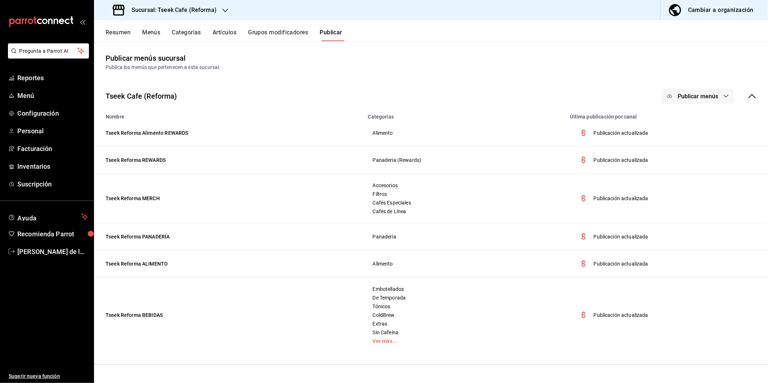
click at [699, 93] on span "Publicar menús" at bounding box center [698, 96] width 40 height 7
click at [682, 121] on div at bounding box center [681, 120] width 20 height 12
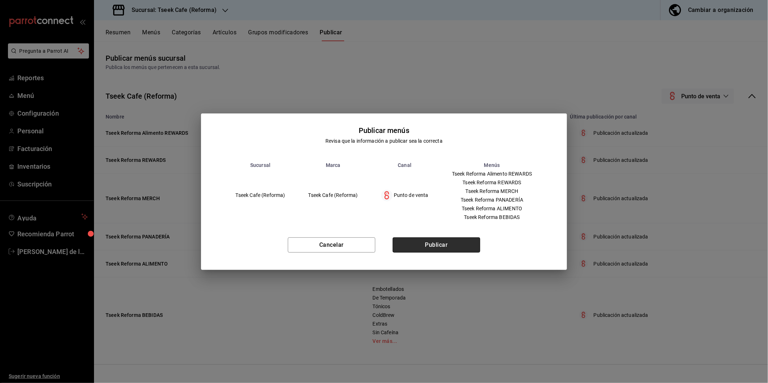
click at [447, 243] on button "Publicar" at bounding box center [436, 245] width 87 height 15
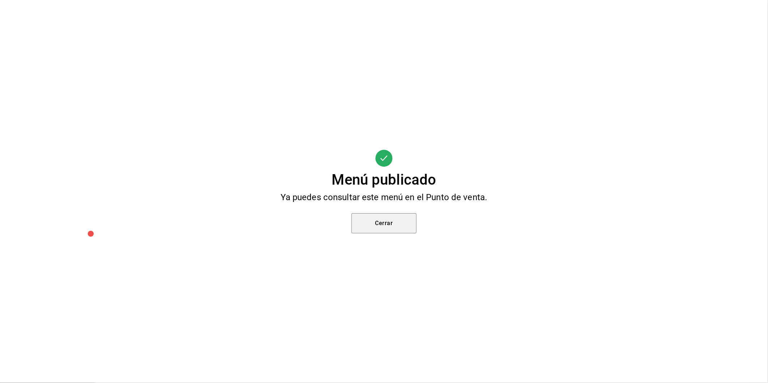
click at [364, 214] on button "Cerrar" at bounding box center [383, 223] width 65 height 20
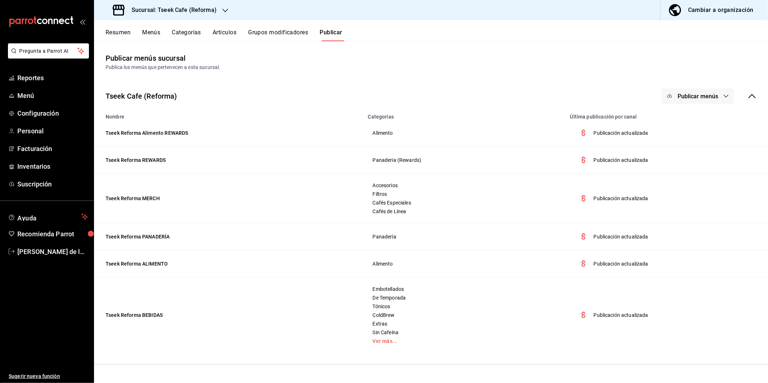
click at [215, 9] on h3 "Sucursal: Tseek Cafe (Reforma)" at bounding box center [171, 10] width 91 height 9
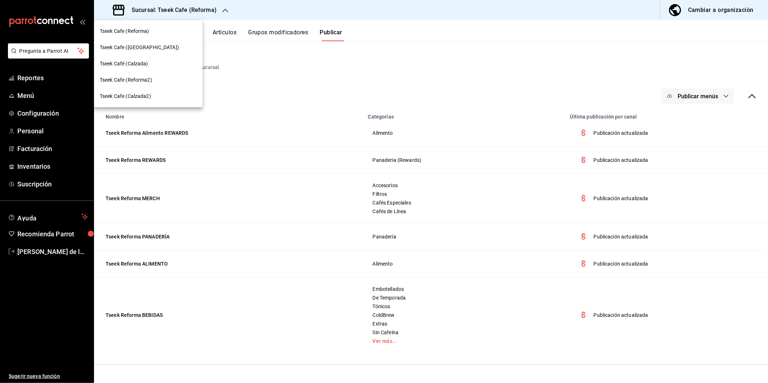
click at [157, 48] on div "Tseek Cafe (Zaragoza)" at bounding box center [148, 48] width 97 height 8
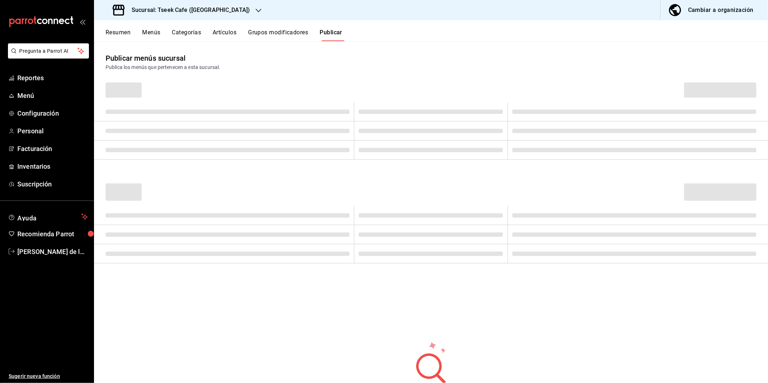
click at [225, 30] on button "Artículos" at bounding box center [225, 35] width 24 height 12
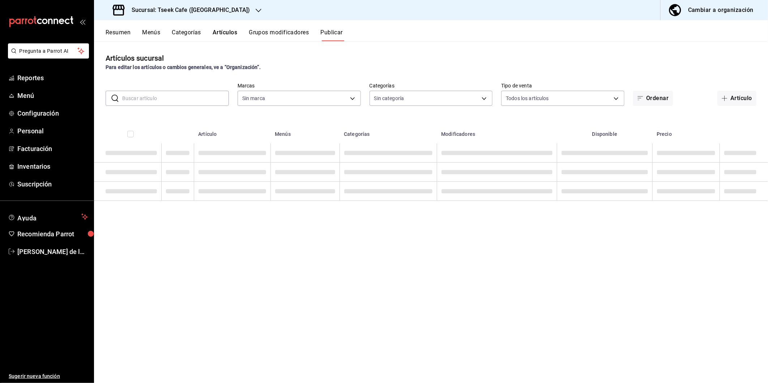
type input "e48aee5e-83eb-415e-8277-edc072ba9fa6"
type input "b9a82144-a86e-4048-a5fa-1da795e899b7,5f3f2911-da0c-48de-8064-770c83c334db,369a7…"
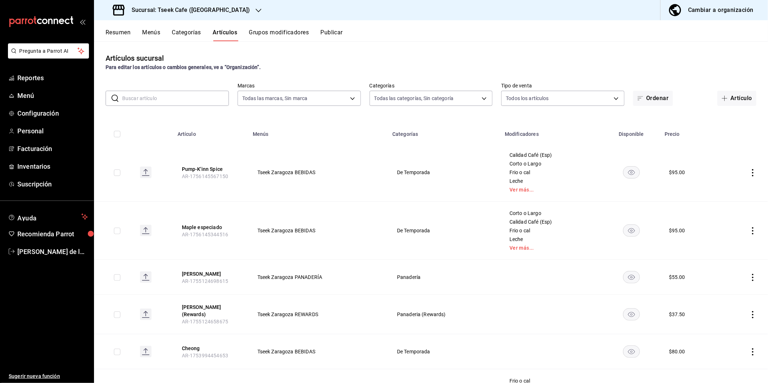
type input "e48aee5e-83eb-415e-8277-edc072ba9fa6"
click at [520, 250] on link "Ver más..." at bounding box center [551, 247] width 84 height 5
click at [516, 189] on link "Ver más..." at bounding box center [551, 189] width 84 height 5
click at [215, 9] on h3 "Sucursal: Tseek Cafe (Zaragoza)" at bounding box center [188, 10] width 124 height 9
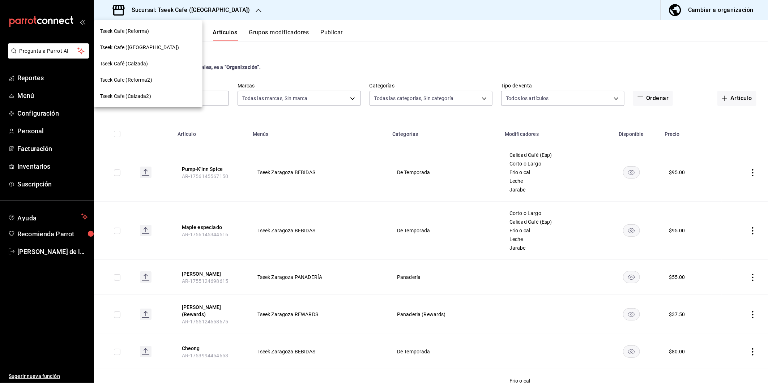
click at [165, 61] on div "Tseek Café (Calzada)" at bounding box center [148, 64] width 97 height 8
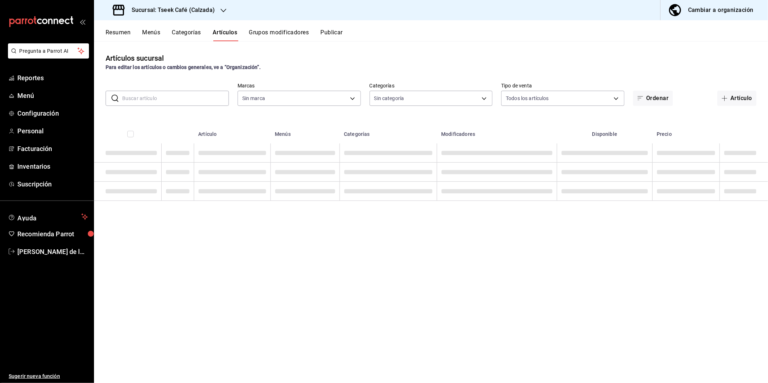
type input "3d98822e-13c4-469b-a7ba-1b5a5abc5a69,b700f245-0e76-4ede-b748-bb73a4dc10c3,8e562…"
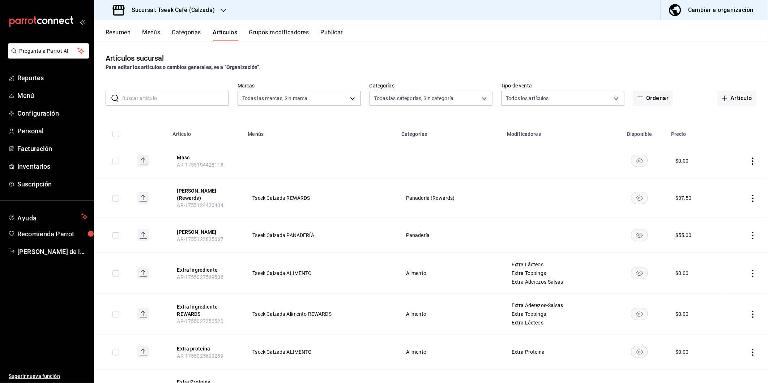
type input "18d9f73d-61ed-4fc8-a0ec-87c929603494"
click at [733, 105] on button "Artículo" at bounding box center [736, 98] width 39 height 15
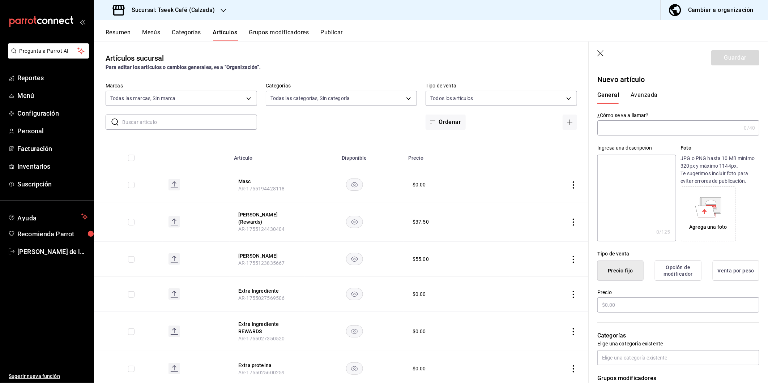
click at [633, 135] on div "0 /40 ¿Cómo se va a llamar?" at bounding box center [678, 127] width 162 height 15
type input "Maple especiado"
click at [626, 308] on input "text" at bounding box center [678, 305] width 162 height 15
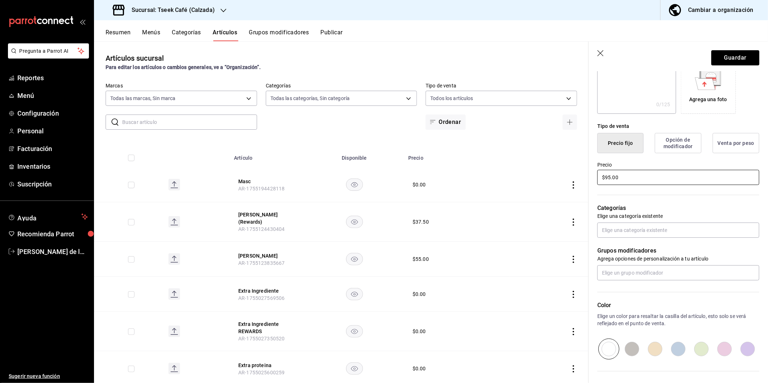
scroll to position [128, 0]
type input "$95.00"
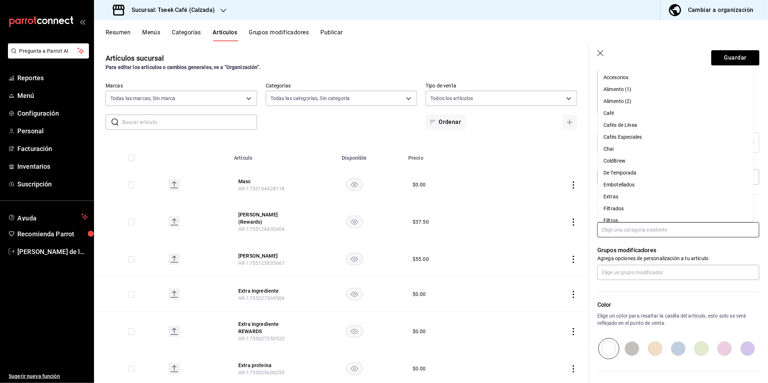
click at [632, 234] on input "text" at bounding box center [678, 229] width 162 height 15
click at [628, 169] on li "De Temporada" at bounding box center [676, 173] width 156 height 12
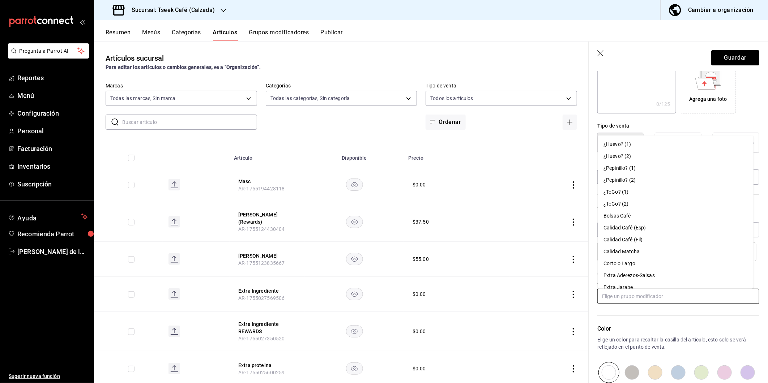
click at [621, 295] on input "text" at bounding box center [678, 296] width 162 height 15
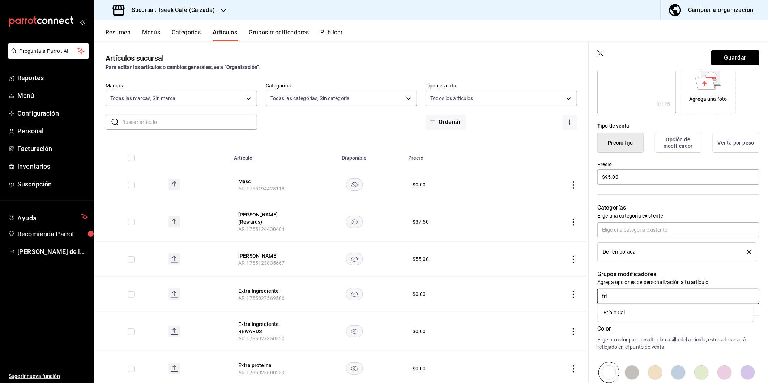
type input "frio"
click at [612, 316] on div "Frío o Cal" at bounding box center [613, 313] width 21 height 8
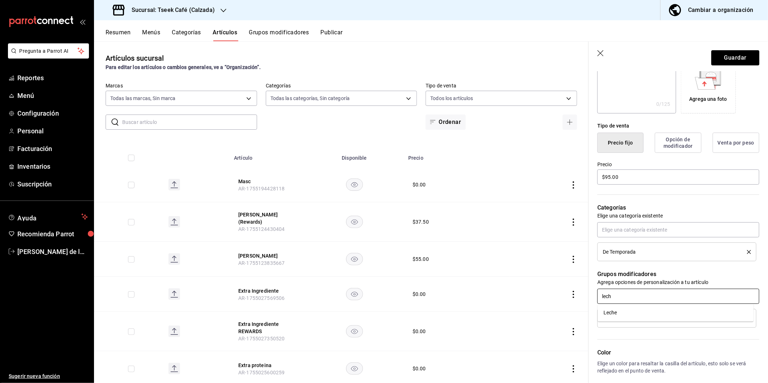
type input "leche"
click at [612, 316] on div "Leche" at bounding box center [610, 313] width 14 height 8
type input "corto"
click at [612, 316] on div "Corto o Largo" at bounding box center [619, 313] width 32 height 8
click at [623, 291] on input "text" at bounding box center [678, 296] width 162 height 15
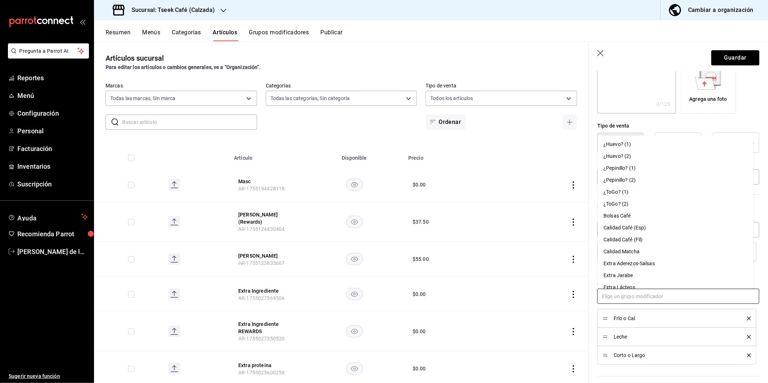
click at [646, 231] on div "Calidad Café (Esp)" at bounding box center [624, 228] width 42 height 8
click at [626, 295] on input "text" at bounding box center [678, 296] width 162 height 15
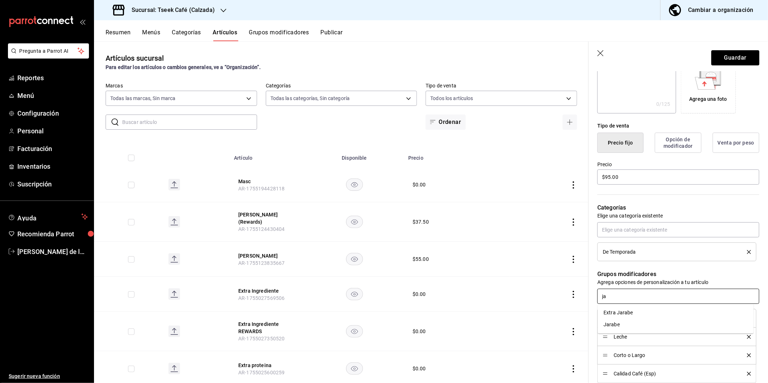
type input "jar"
click at [615, 328] on div "Jarabe" at bounding box center [611, 325] width 16 height 8
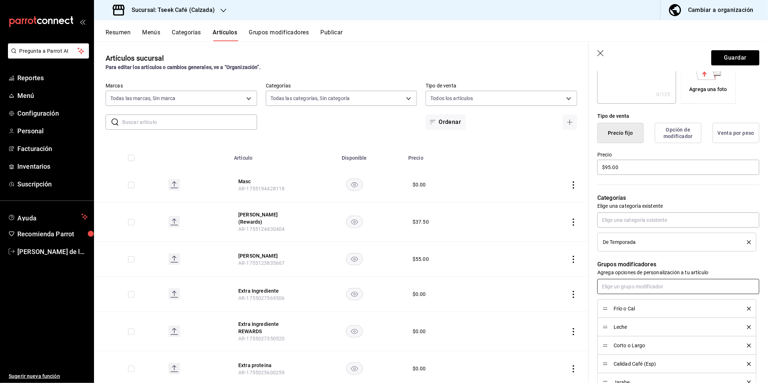
scroll to position [137, 0]
click at [735, 60] on button "Guardar" at bounding box center [735, 57] width 48 height 15
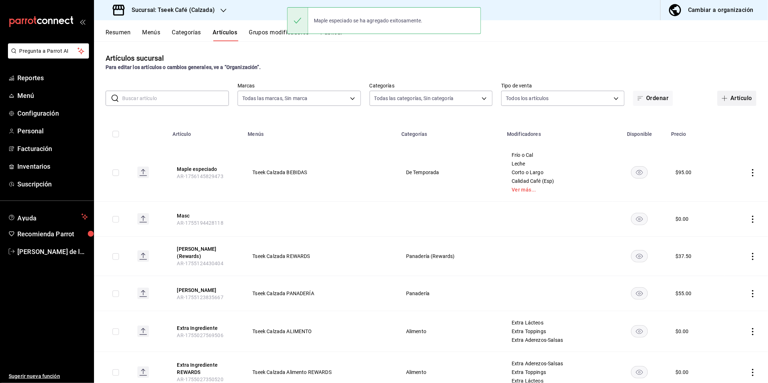
click at [738, 95] on button "Artículo" at bounding box center [736, 98] width 39 height 15
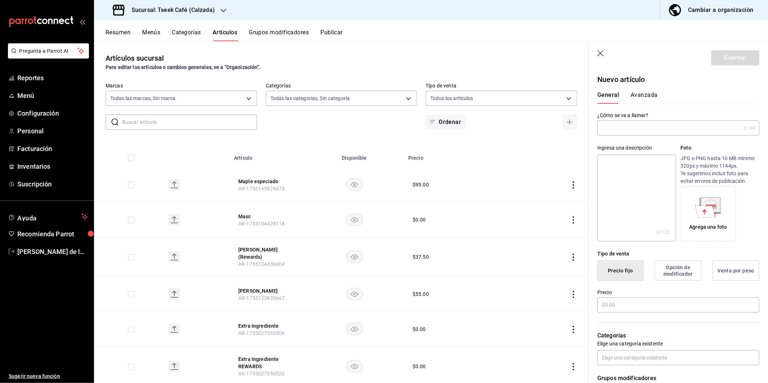
click at [625, 127] on input "text" at bounding box center [669, 128] width 144 height 14
type input "q"
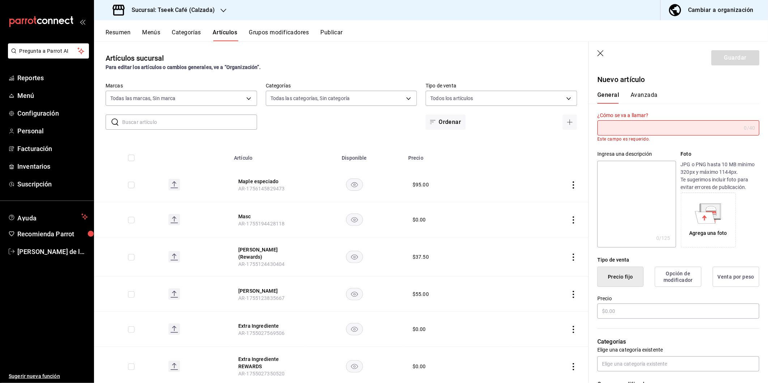
type input "p"
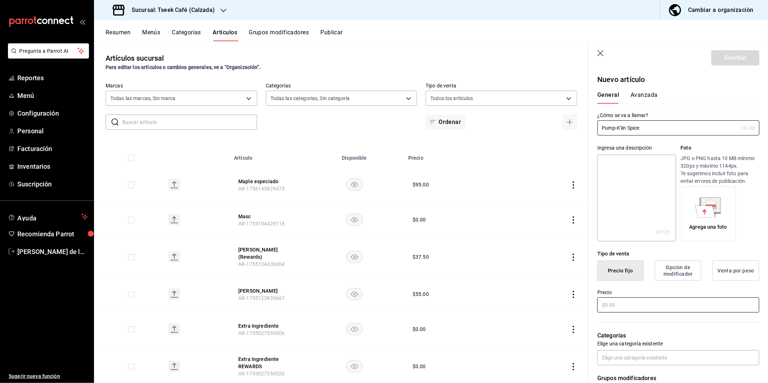
type input "Pump-K'iin Spice"
click at [637, 306] on input "text" at bounding box center [678, 305] width 162 height 15
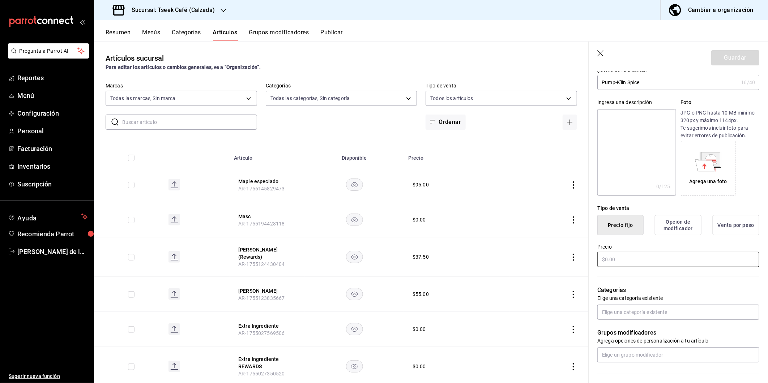
scroll to position [46, 0]
type input "$95.00"
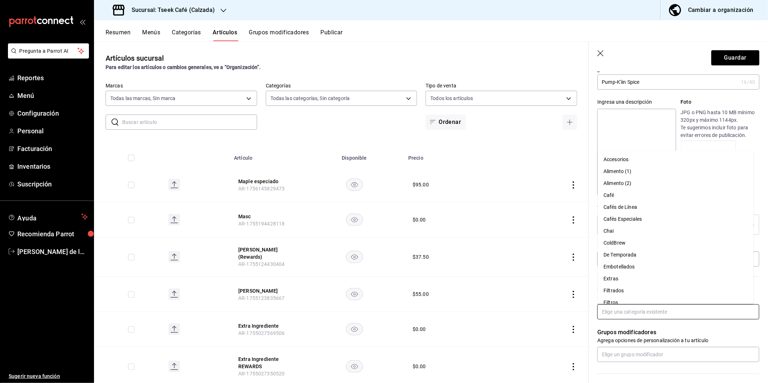
click at [628, 305] on input "text" at bounding box center [678, 311] width 162 height 15
click at [624, 255] on li "De Temporada" at bounding box center [676, 255] width 156 height 12
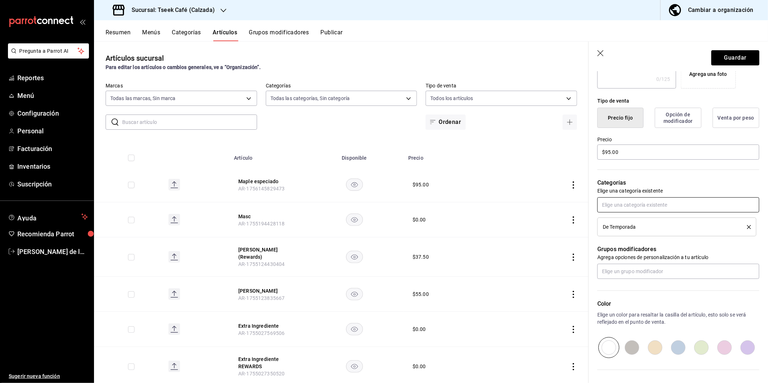
scroll to position [153, 0]
click at [633, 277] on input "text" at bounding box center [678, 271] width 162 height 15
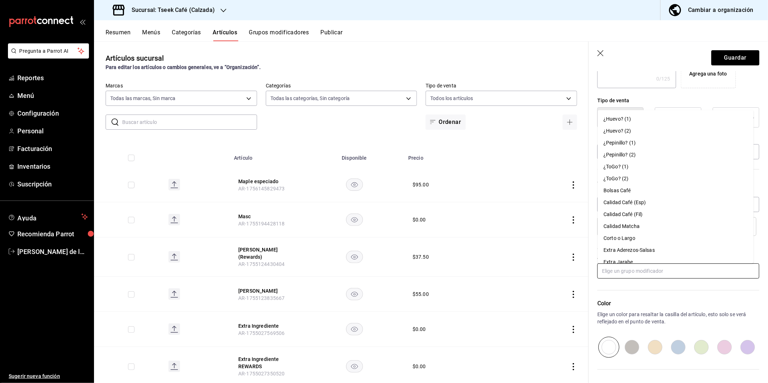
click at [651, 203] on li "Calidad Café (Esp)" at bounding box center [676, 203] width 156 height 12
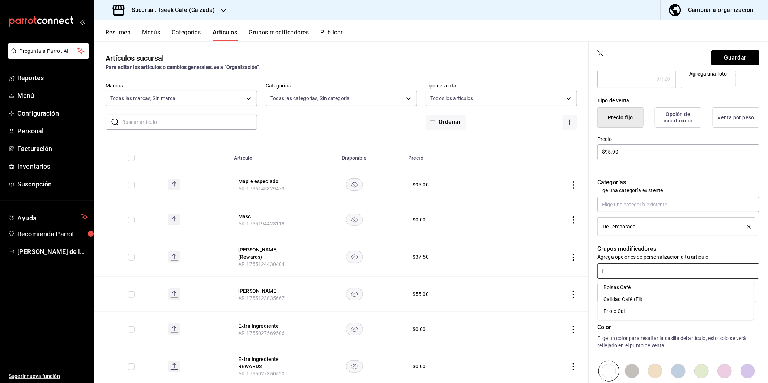
type input "fr"
click at [612, 289] on div "Frío o Cal" at bounding box center [613, 288] width 21 height 8
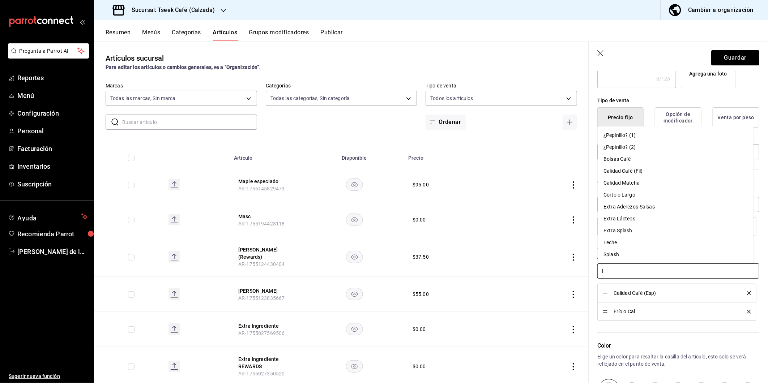
type input "le"
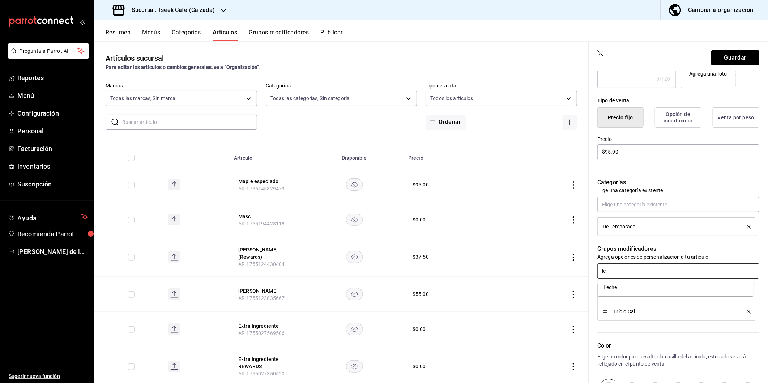
click at [612, 289] on div "Leche" at bounding box center [610, 288] width 14 height 8
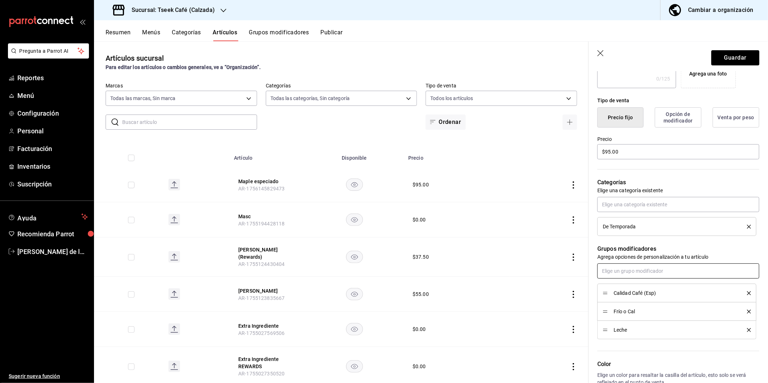
click at [628, 270] on input "text" at bounding box center [678, 271] width 162 height 15
type input "jara"
click at [611, 301] on div "Jarabe" at bounding box center [611, 300] width 16 height 8
click at [636, 265] on input "text" at bounding box center [678, 271] width 162 height 15
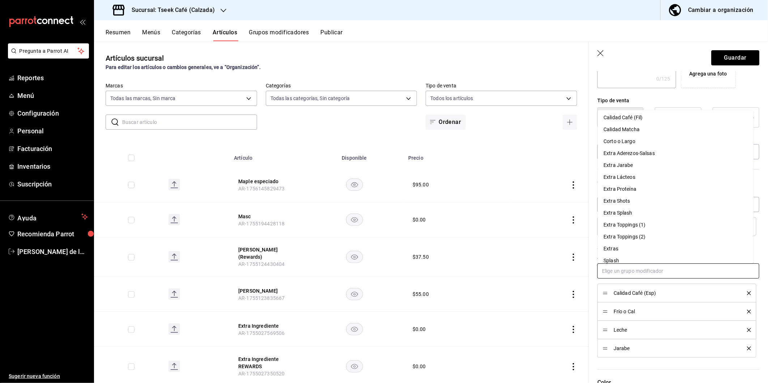
scroll to position [91, 0]
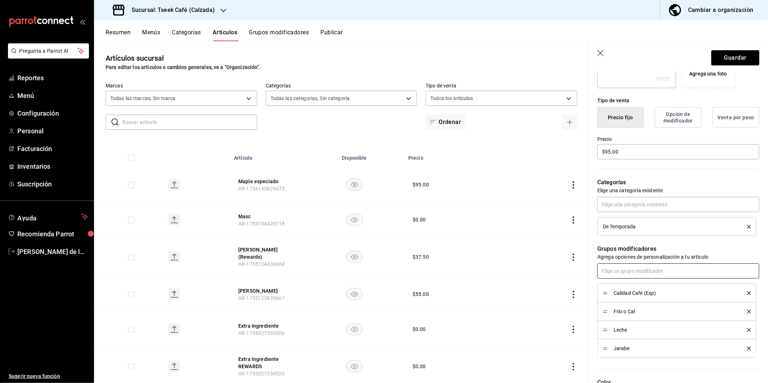
click at [636, 270] on input "text" at bounding box center [678, 271] width 162 height 15
type input "corto"
click at [628, 287] on div "Corto o Largo" at bounding box center [619, 288] width 32 height 8
click at [739, 59] on button "Guardar" at bounding box center [735, 57] width 48 height 15
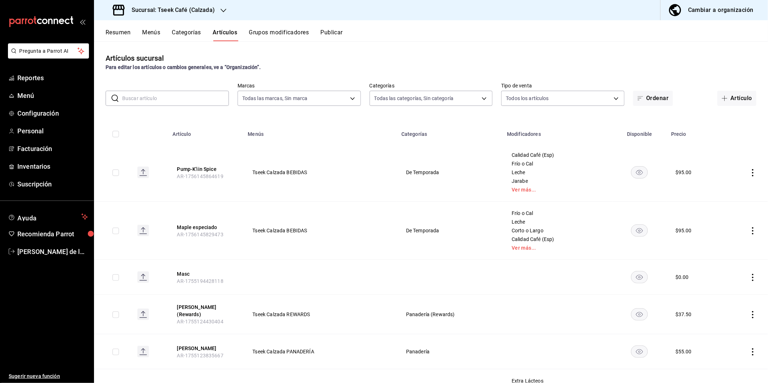
click at [445, 72] on div "Artículos sucursal Para editar los artículos o cambios generales, ve a “Organiz…" at bounding box center [431, 212] width 674 height 342
click at [336, 34] on button "Publicar" at bounding box center [331, 35] width 22 height 12
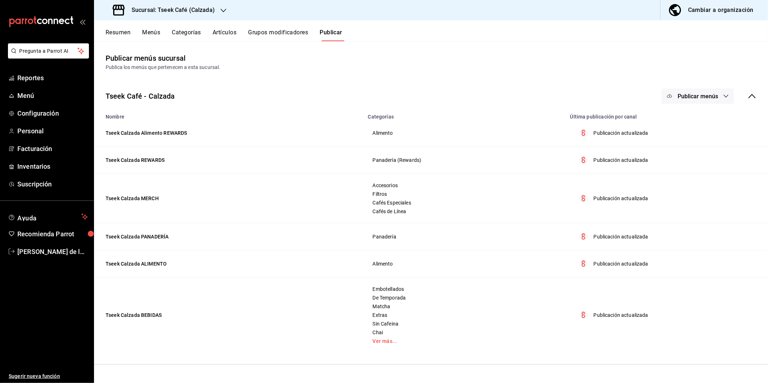
click at [687, 95] on span "Publicar menús" at bounding box center [698, 96] width 40 height 7
click at [687, 121] on div at bounding box center [681, 120] width 20 height 12
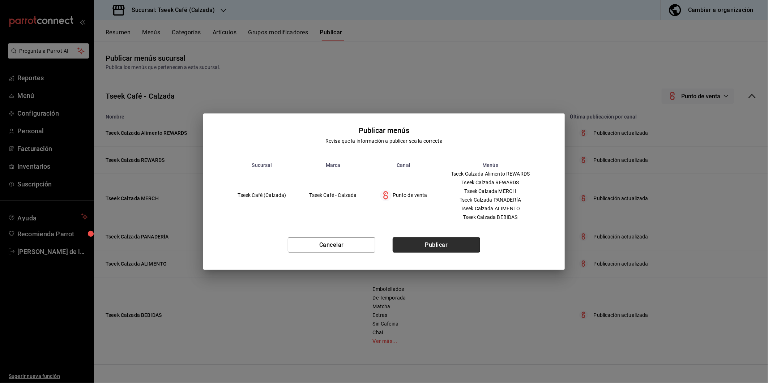
click at [429, 250] on button "Publicar" at bounding box center [436, 245] width 87 height 15
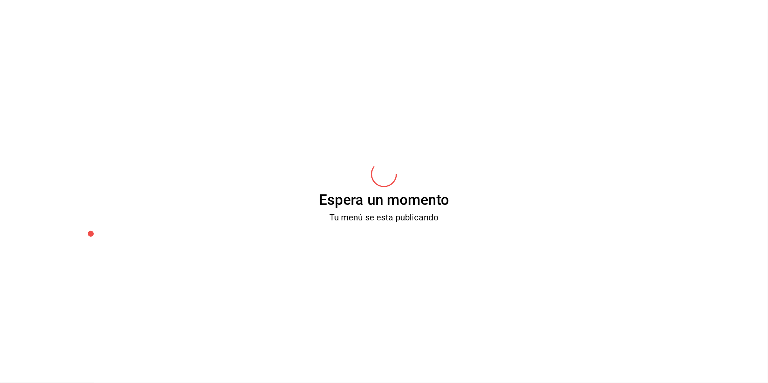
click at [429, 250] on div "Espera un momento Tu menú se esta publicando" at bounding box center [384, 191] width 768 height 383
